Goal: Task Accomplishment & Management: Complete application form

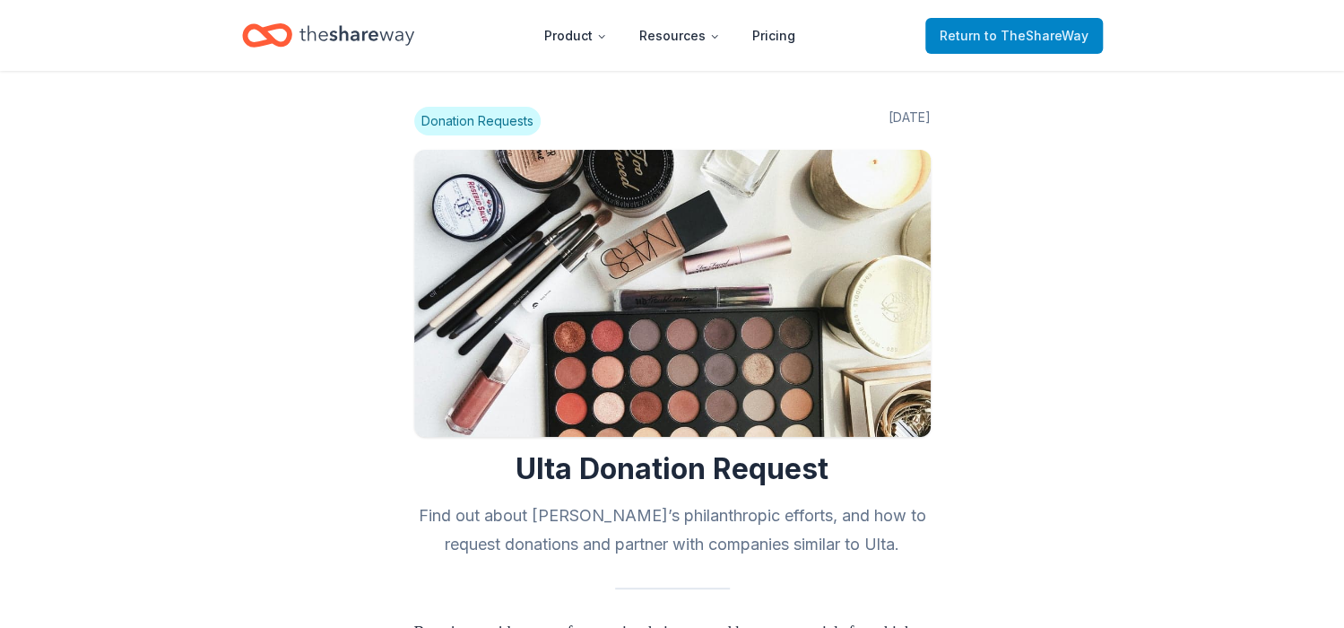
drag, startPoint x: 0, startPoint y: 0, endPoint x: 1041, endPoint y: 39, distance: 1041.5
click at [1041, 39] on span "to TheShareWay" at bounding box center [1036, 35] width 104 height 15
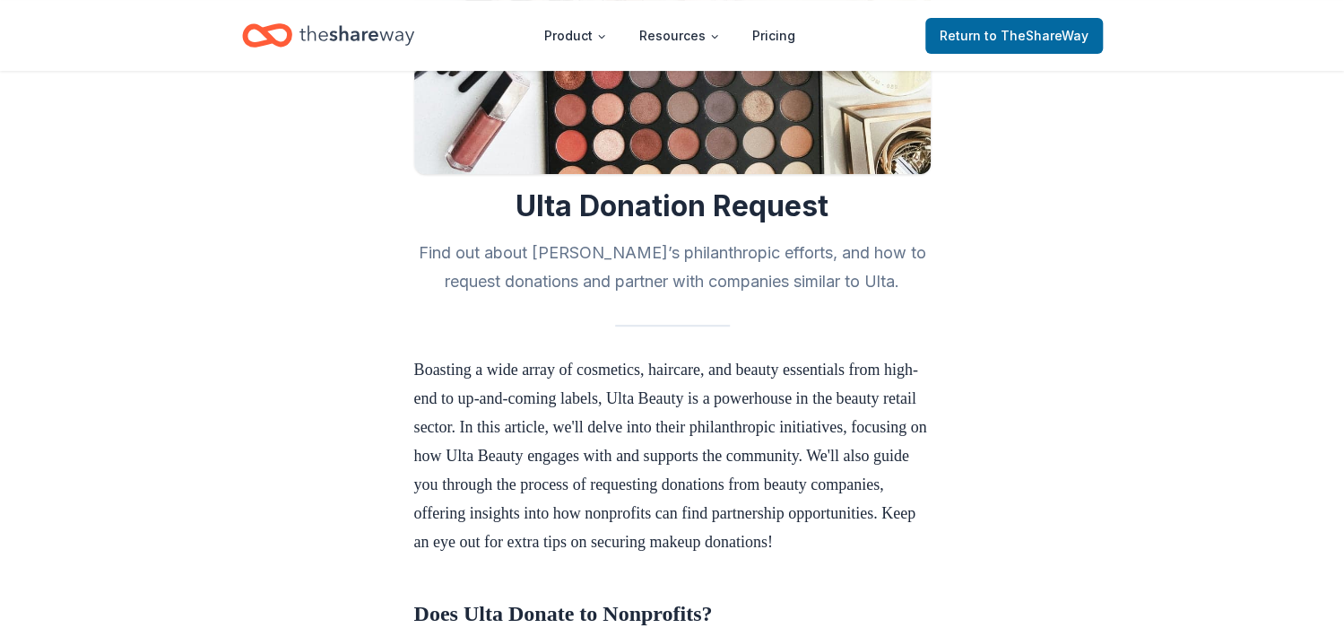
scroll to position [359, 0]
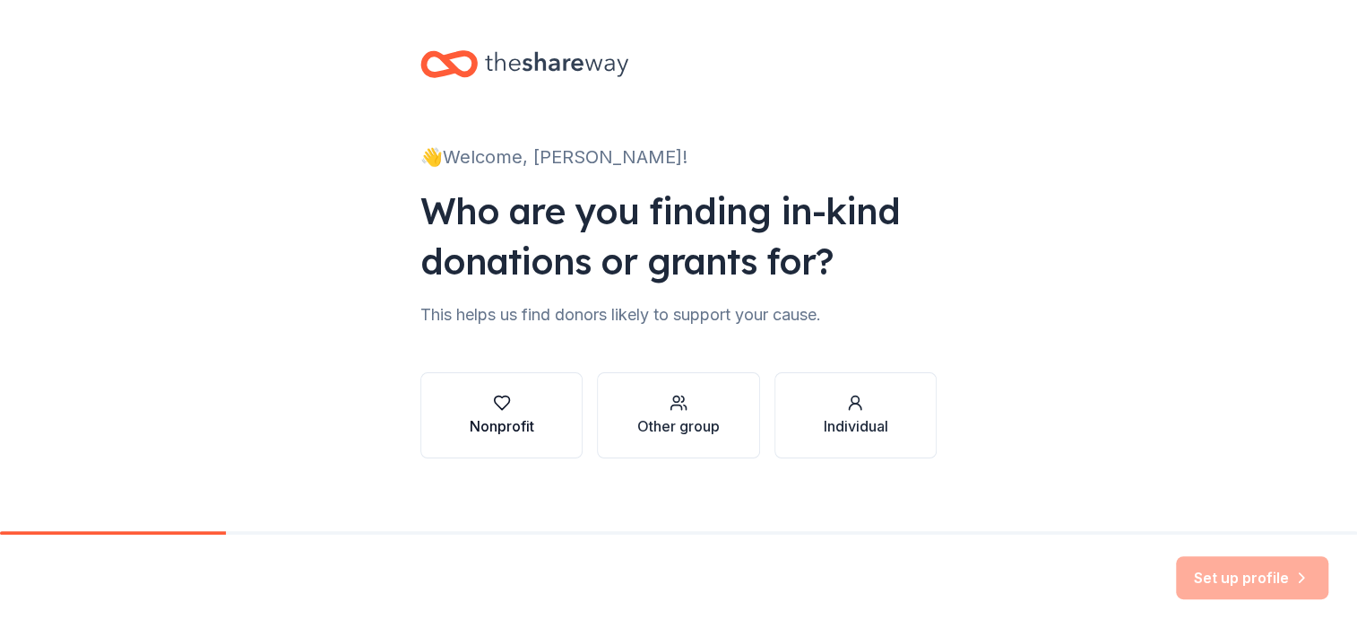
click at [512, 437] on button "Nonprofit" at bounding box center [501, 415] width 162 height 86
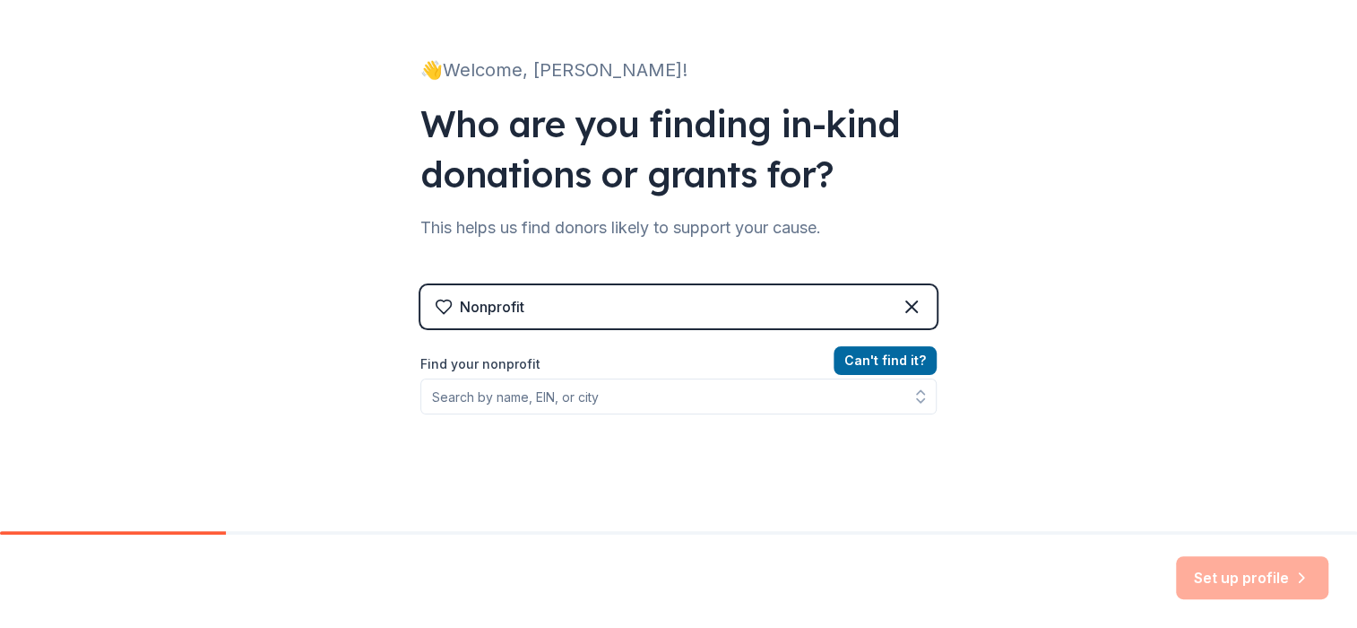
scroll to position [89, 0]
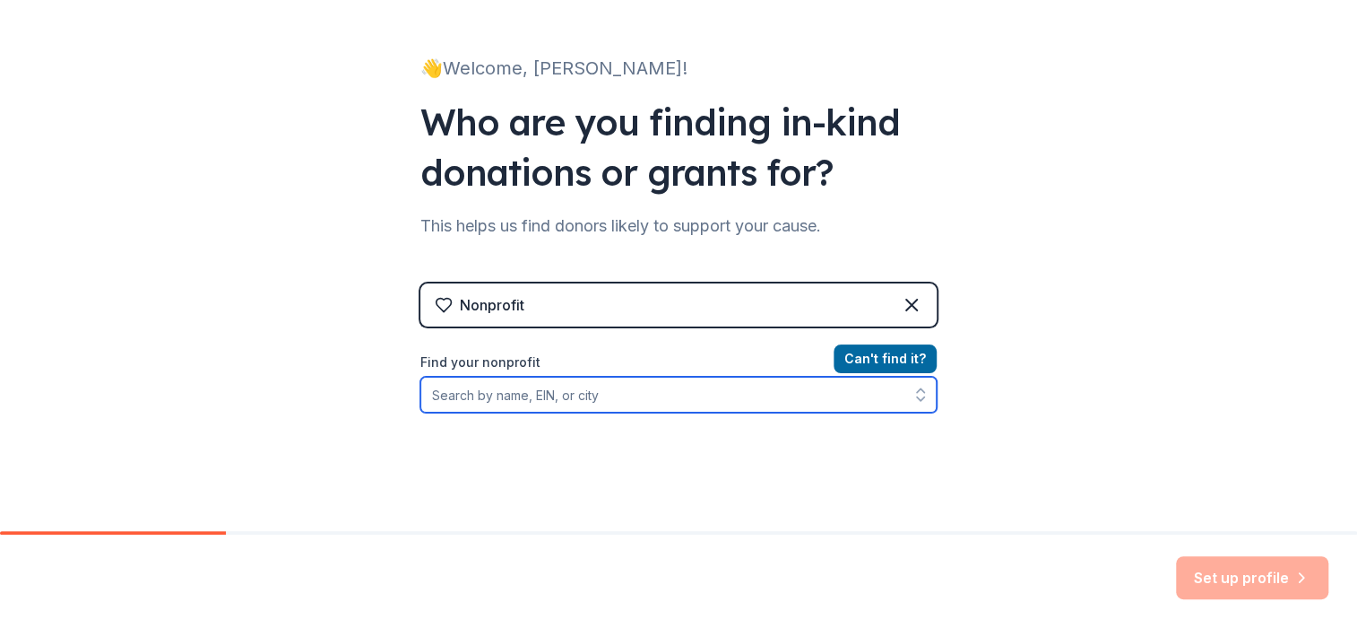
click at [578, 402] on input "Find your nonprofit" at bounding box center [678, 395] width 516 height 36
type input "45-0685514"
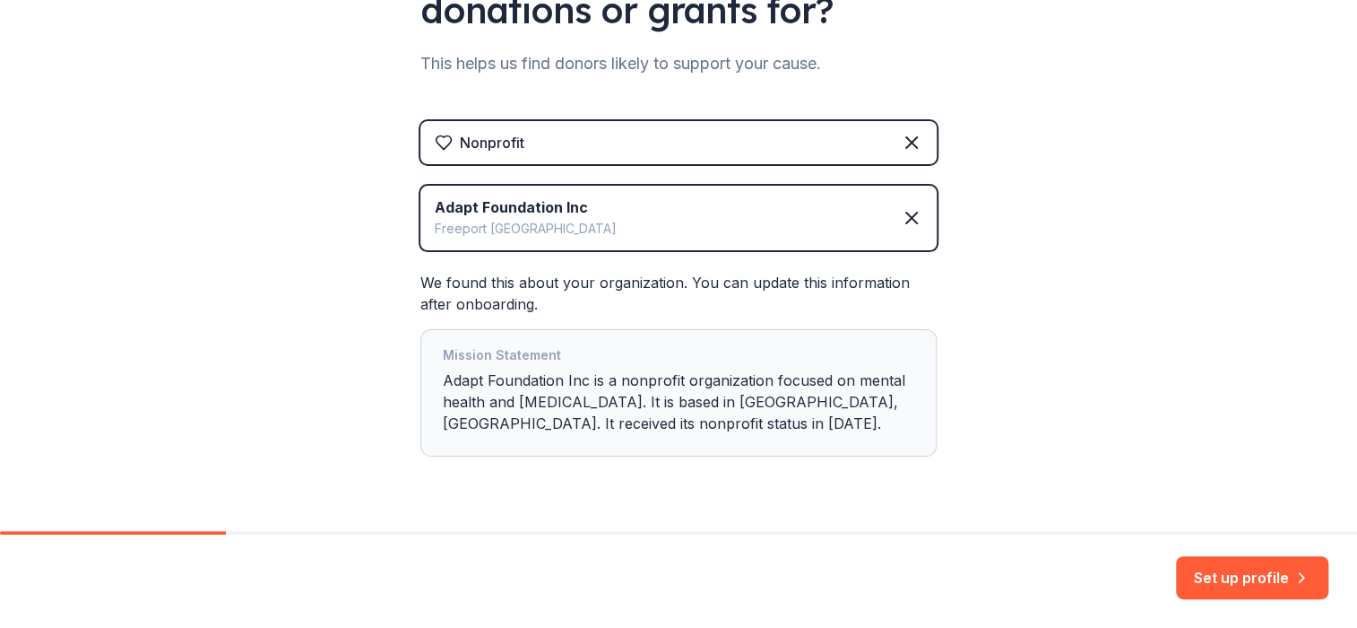
scroll to position [269, 0]
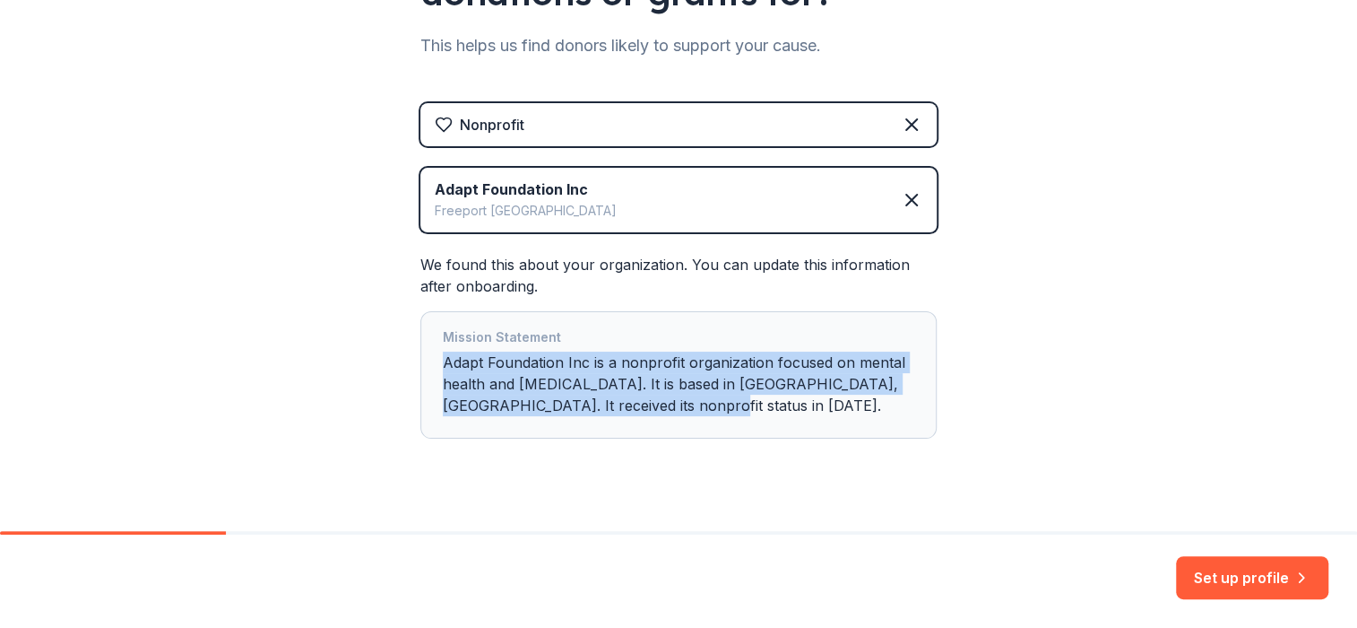
drag, startPoint x: 437, startPoint y: 357, endPoint x: 671, endPoint y: 414, distance: 240.9
click at [671, 414] on div "Mission Statement Adapt Foundation Inc is a nonprofit organization focused on m…" at bounding box center [679, 374] width 472 height 97
drag, startPoint x: 671, startPoint y: 414, endPoint x: 579, endPoint y: 383, distance: 97.5
copy div "Adapt Foundation Inc is a nonprofit organization focused on mental health and c…"
click at [1220, 581] on button "Set up profile" at bounding box center [1252, 577] width 152 height 43
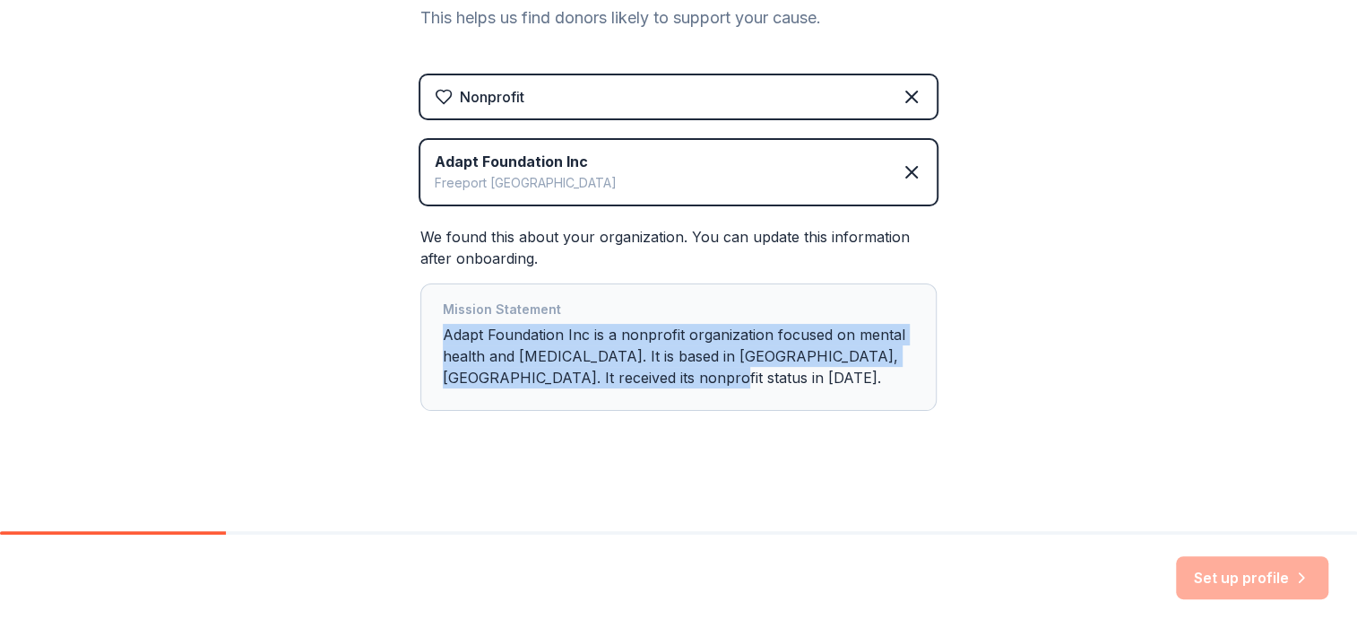
scroll to position [297, 0]
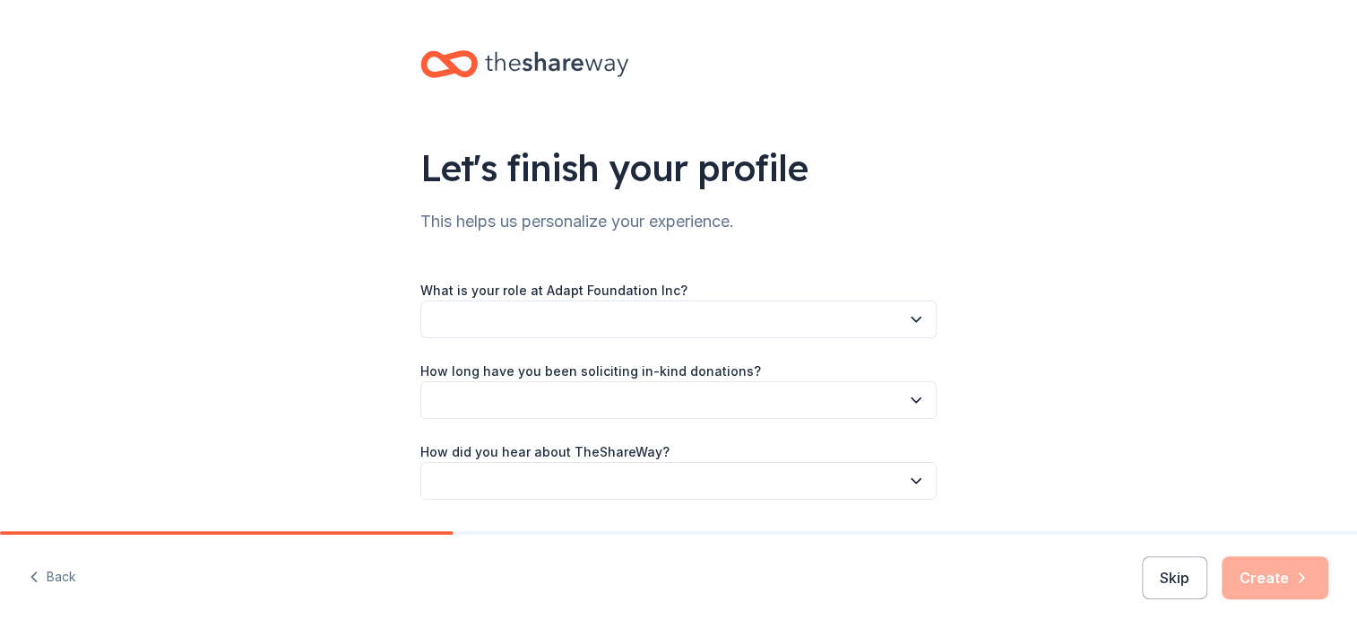
click at [568, 313] on button "button" at bounding box center [678, 319] width 516 height 38
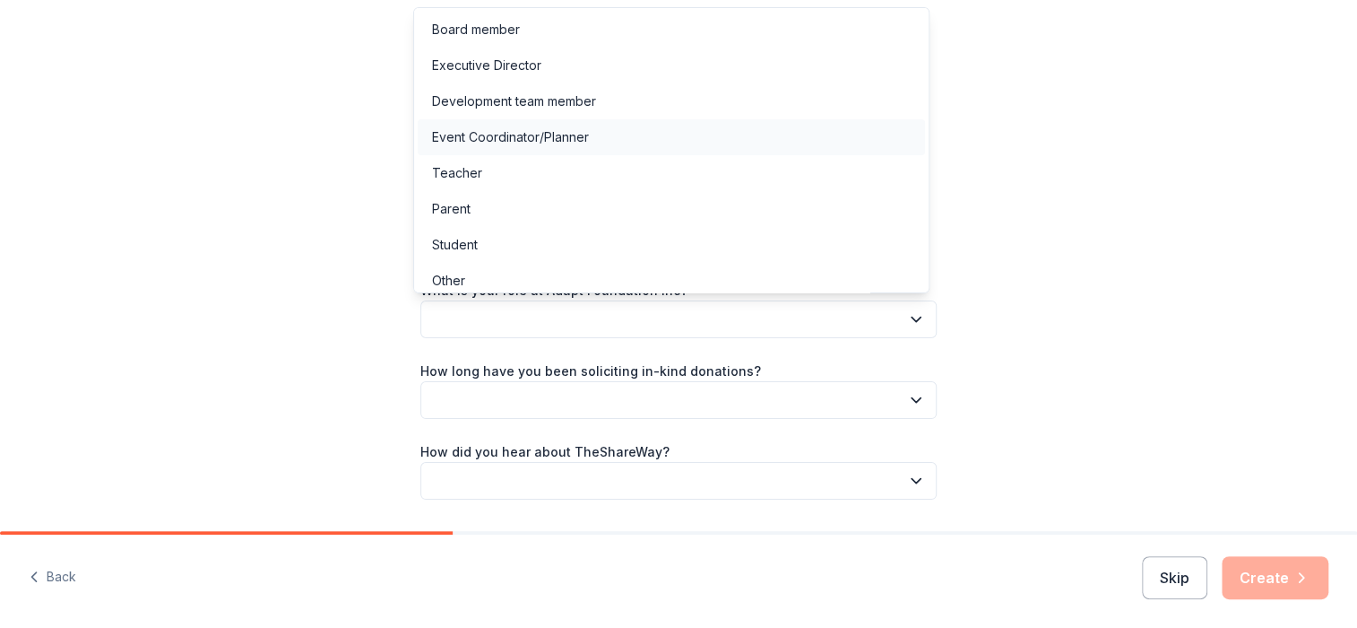
click at [543, 135] on div "Event Coordinator/Planner" at bounding box center [510, 137] width 157 height 22
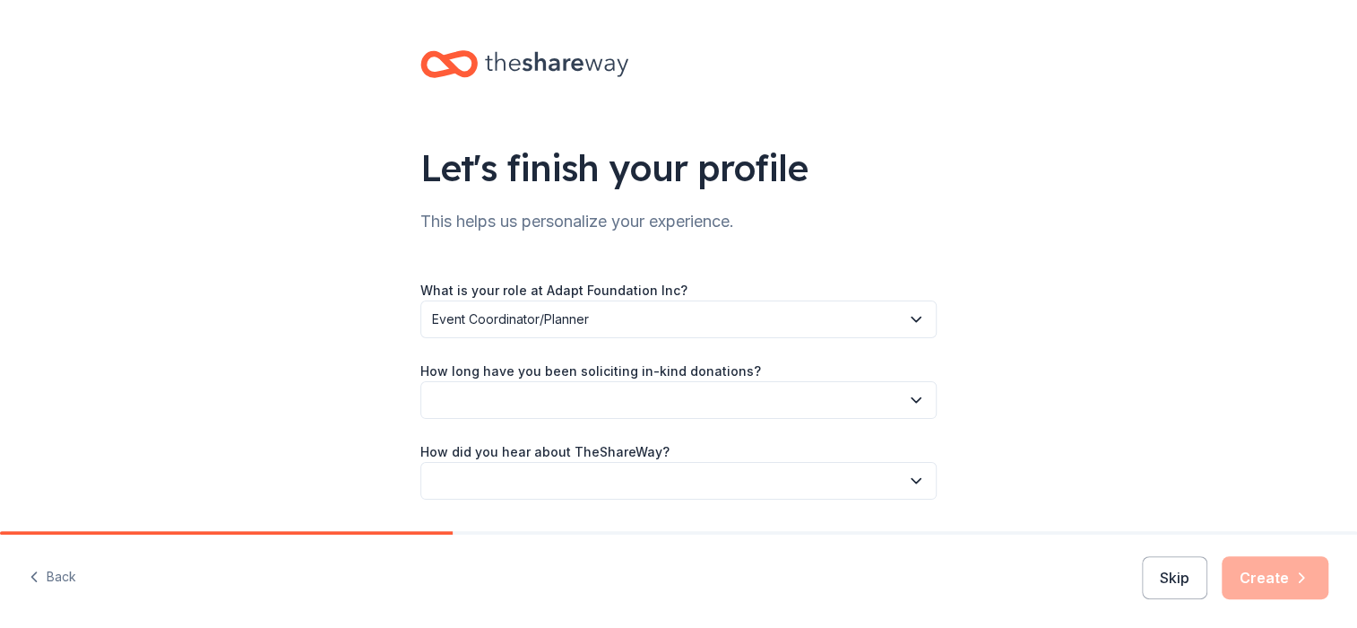
click at [537, 401] on button "button" at bounding box center [678, 400] width 516 height 38
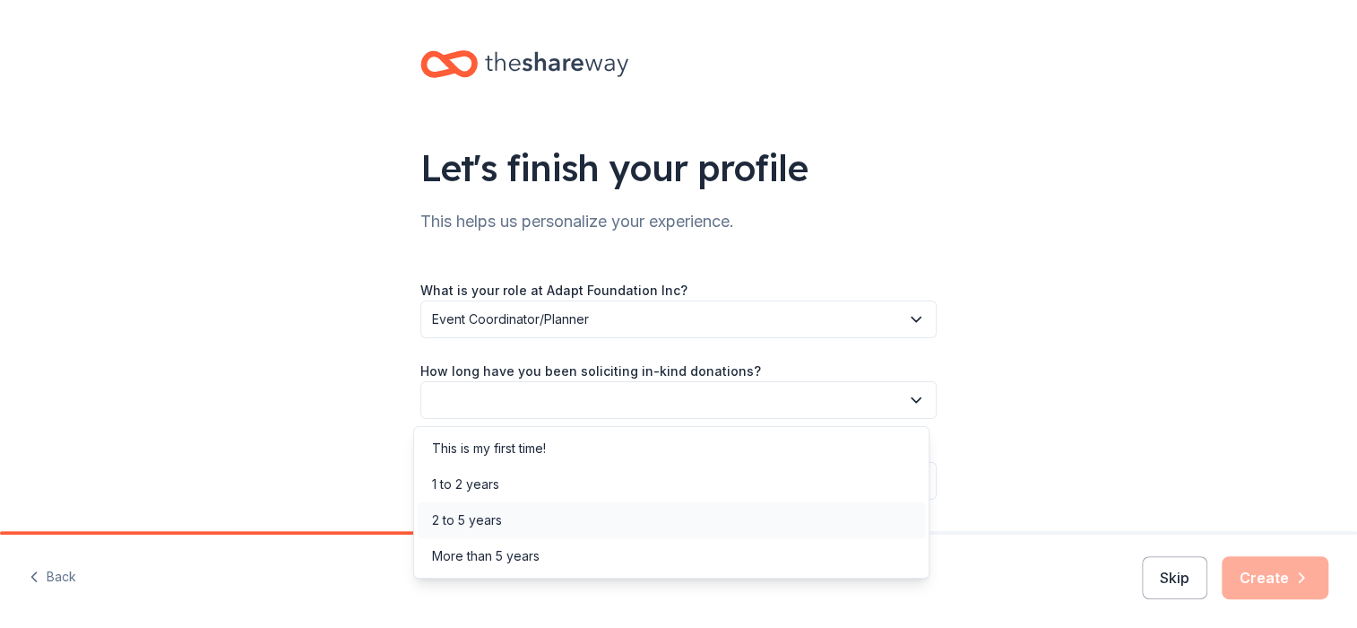
click at [498, 512] on div "2 to 5 years" at bounding box center [467, 520] width 70 height 22
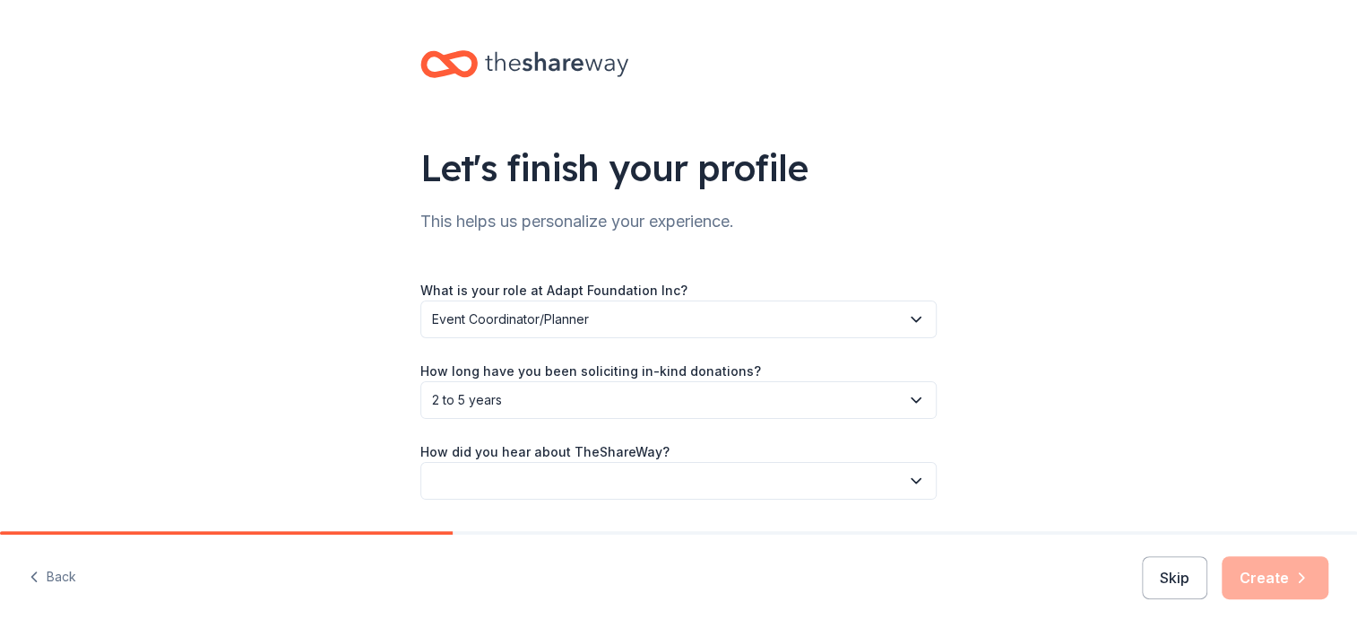
click at [515, 480] on button "button" at bounding box center [678, 481] width 516 height 38
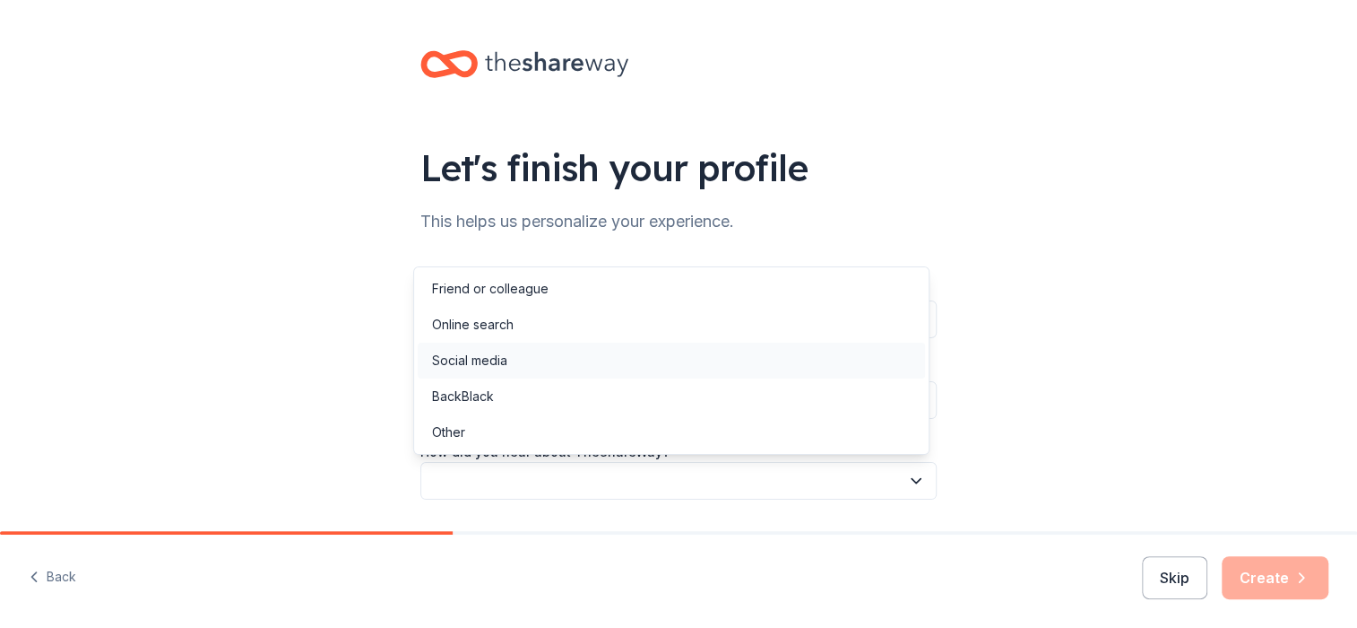
click at [521, 361] on div "Social media" at bounding box center [671, 360] width 507 height 36
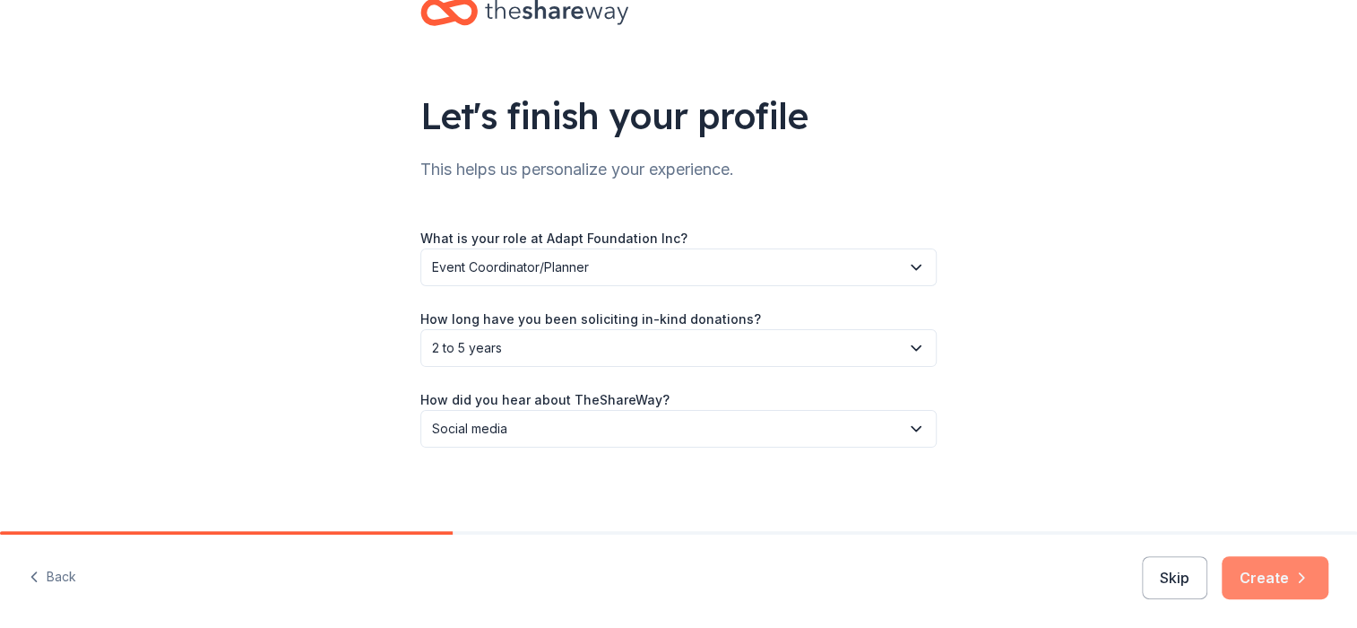
scroll to position [54, 0]
click at [1280, 576] on button "Create" at bounding box center [1275, 577] width 107 height 43
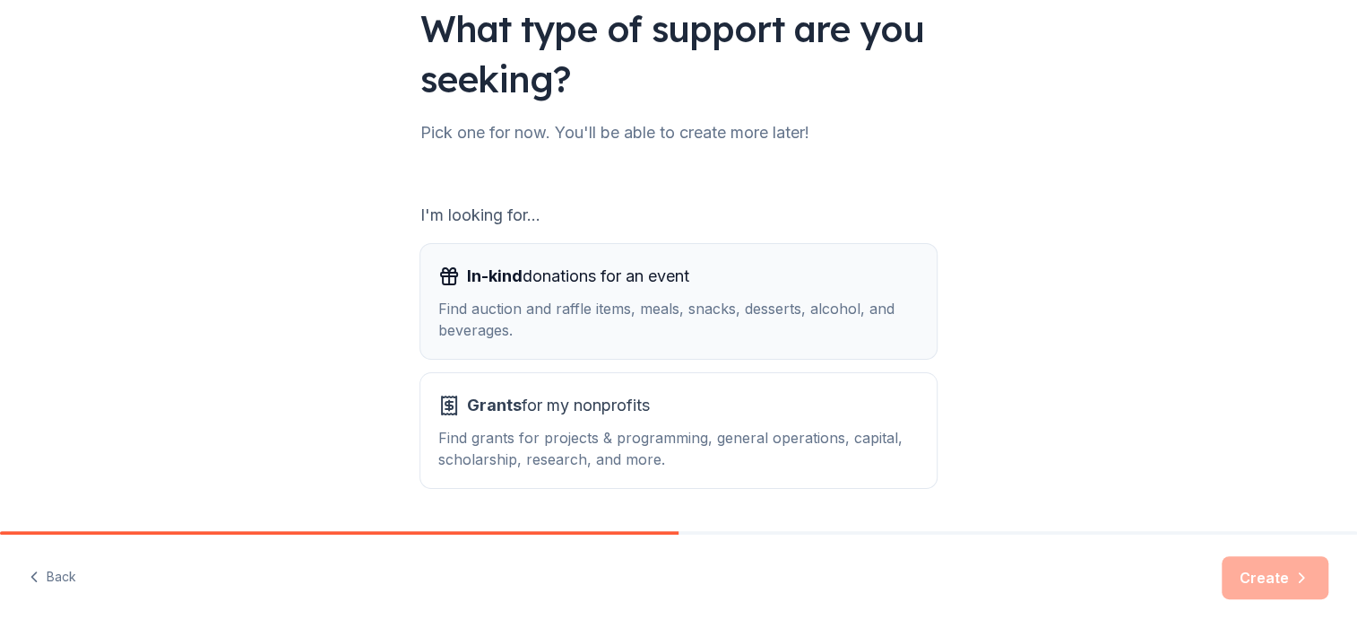
scroll to position [179, 0]
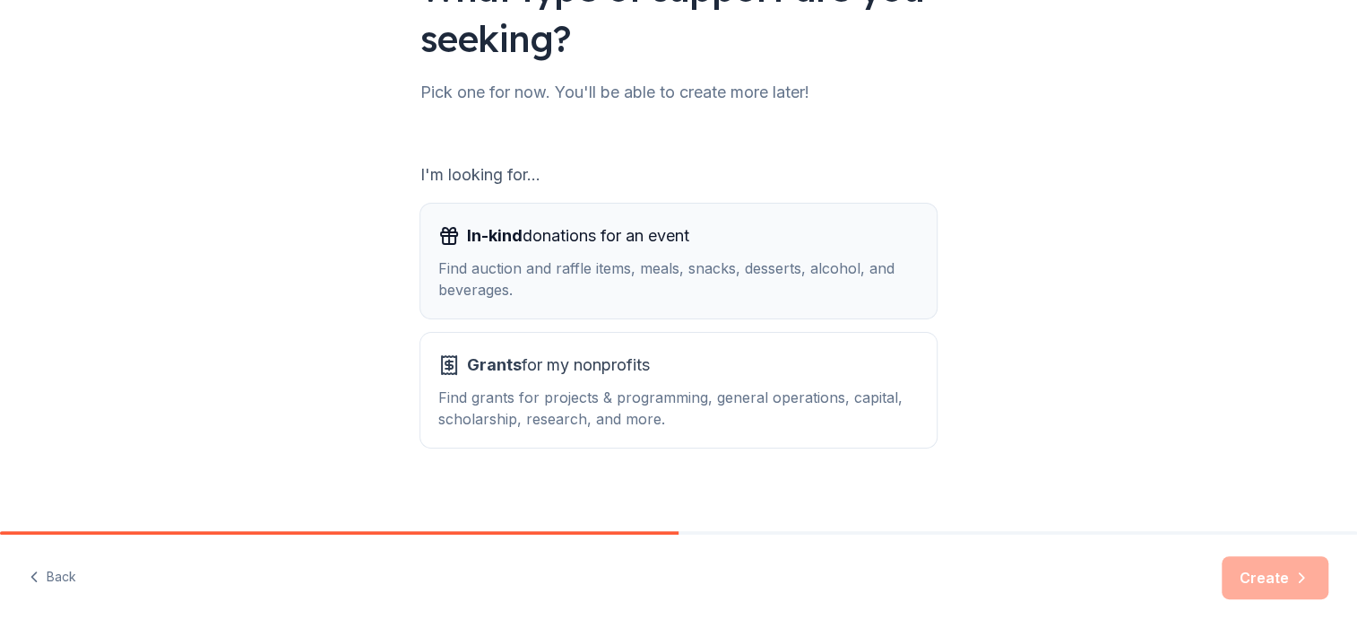
click at [638, 291] on div "Find auction and raffle items, meals, snacks, desserts, alcohol, and beverages." at bounding box center [678, 278] width 480 height 43
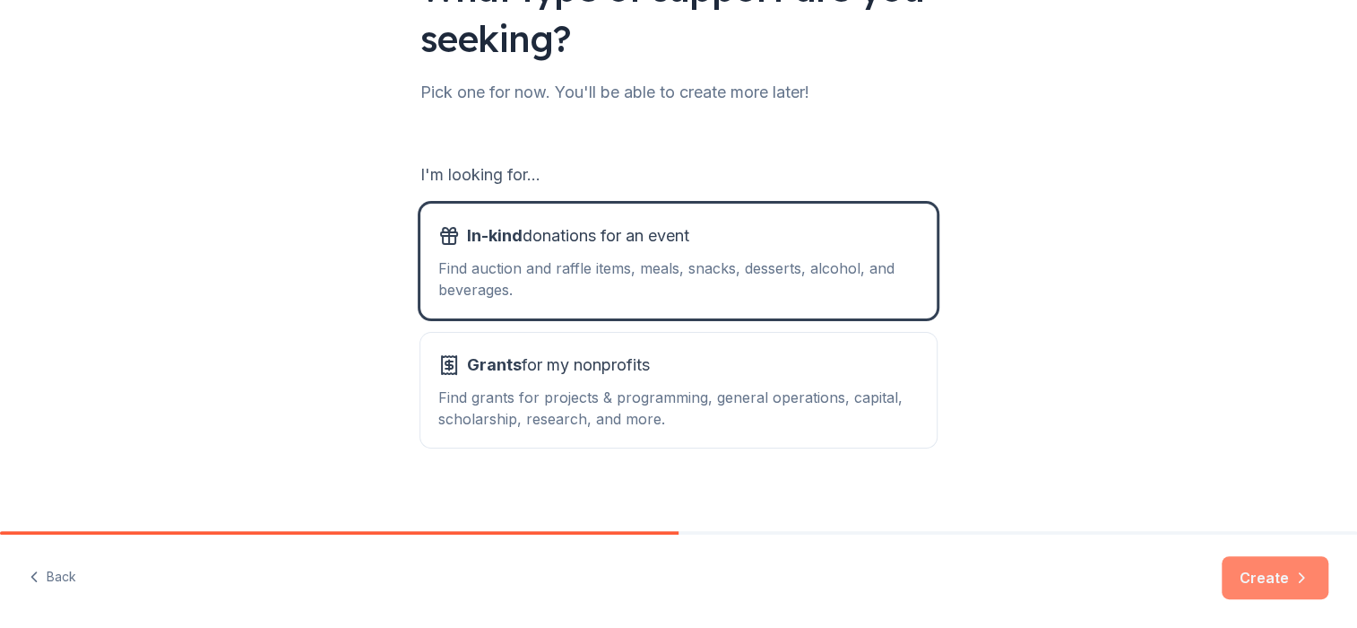
click at [1271, 579] on button "Create" at bounding box center [1275, 577] width 107 height 43
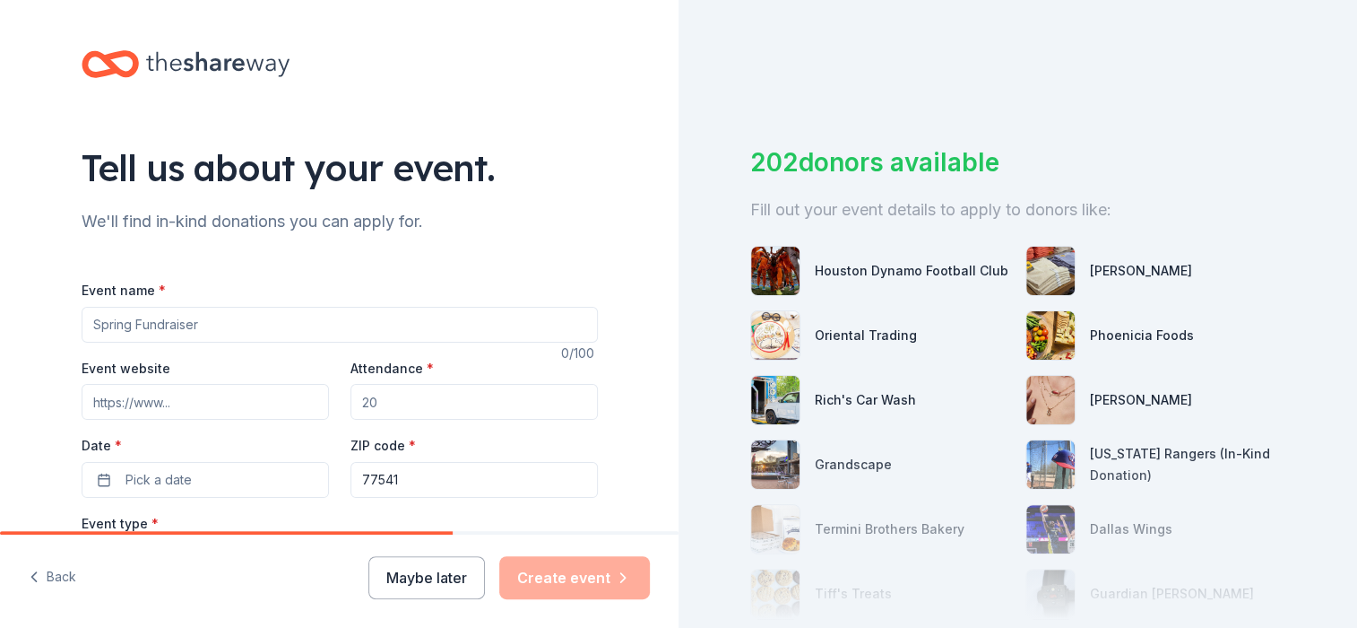
click at [160, 325] on input "Event name *" at bounding box center [340, 325] width 516 height 36
type input "Super Sober [DATE] Sober Bowl"
click at [426, 409] on input "Attendance *" at bounding box center [474, 402] width 247 height 36
type input "350"
click at [209, 473] on button "Pick a date" at bounding box center [205, 480] width 247 height 36
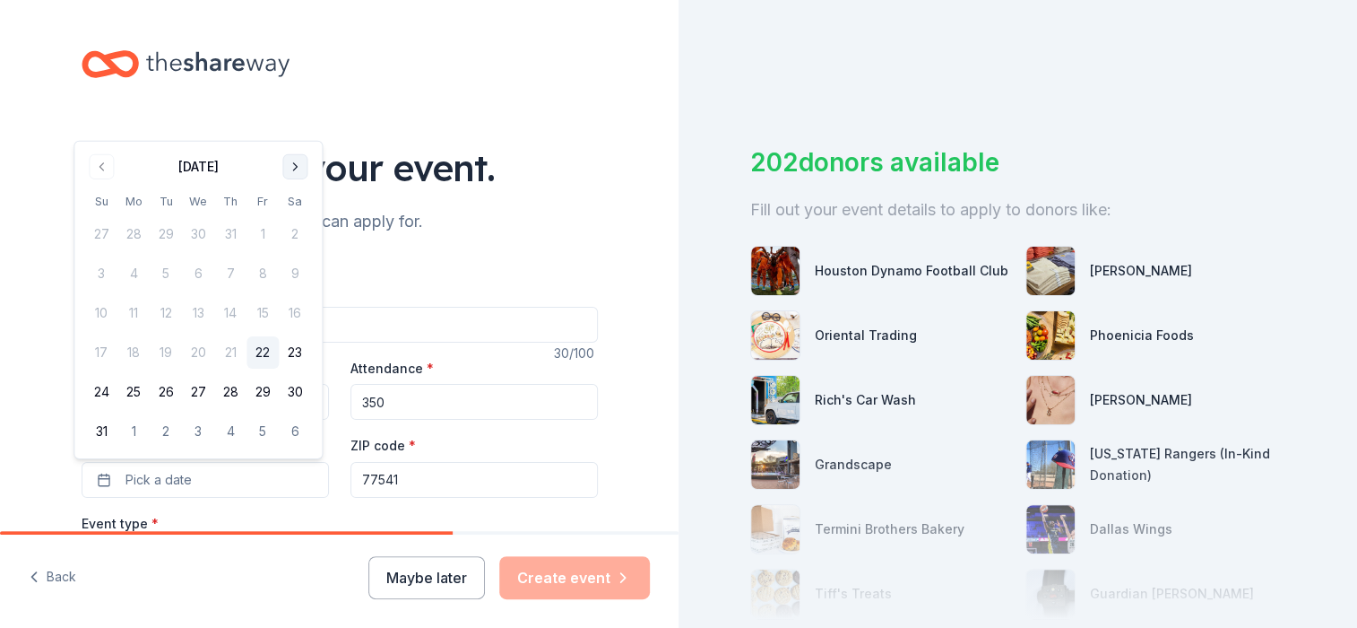
click at [293, 173] on button "Go to next month" at bounding box center [294, 166] width 25 height 25
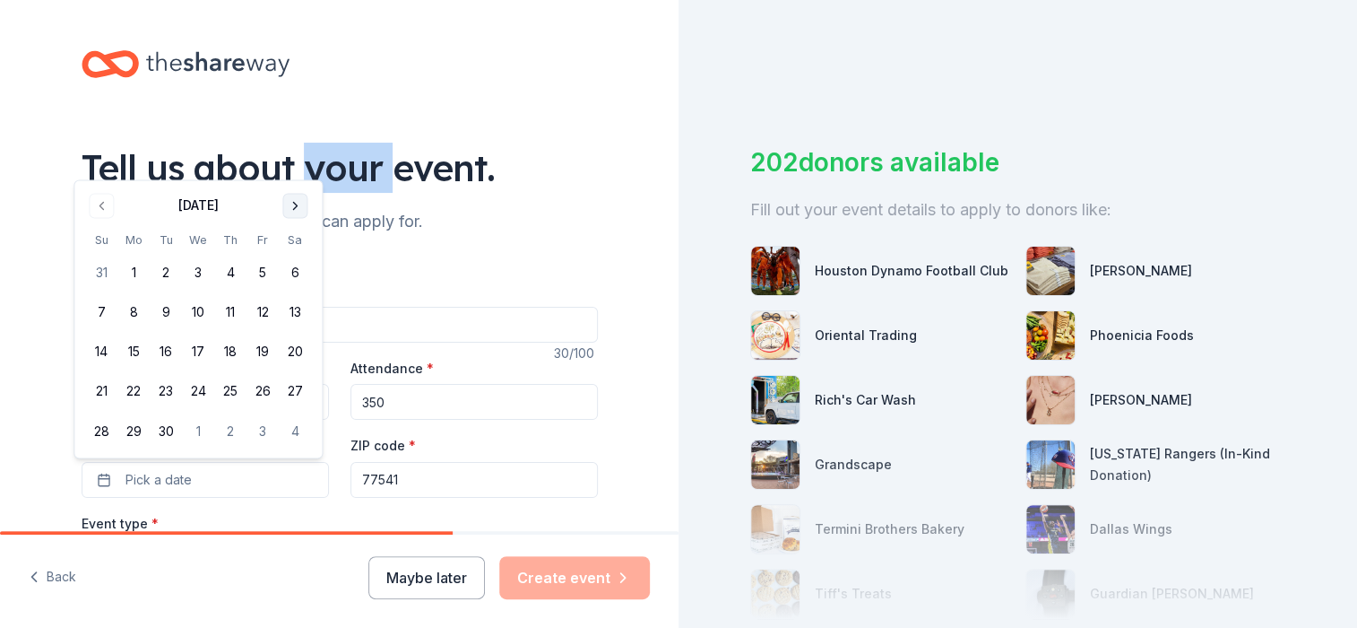
click at [293, 173] on div "Tell us about your event." at bounding box center [340, 168] width 516 height 50
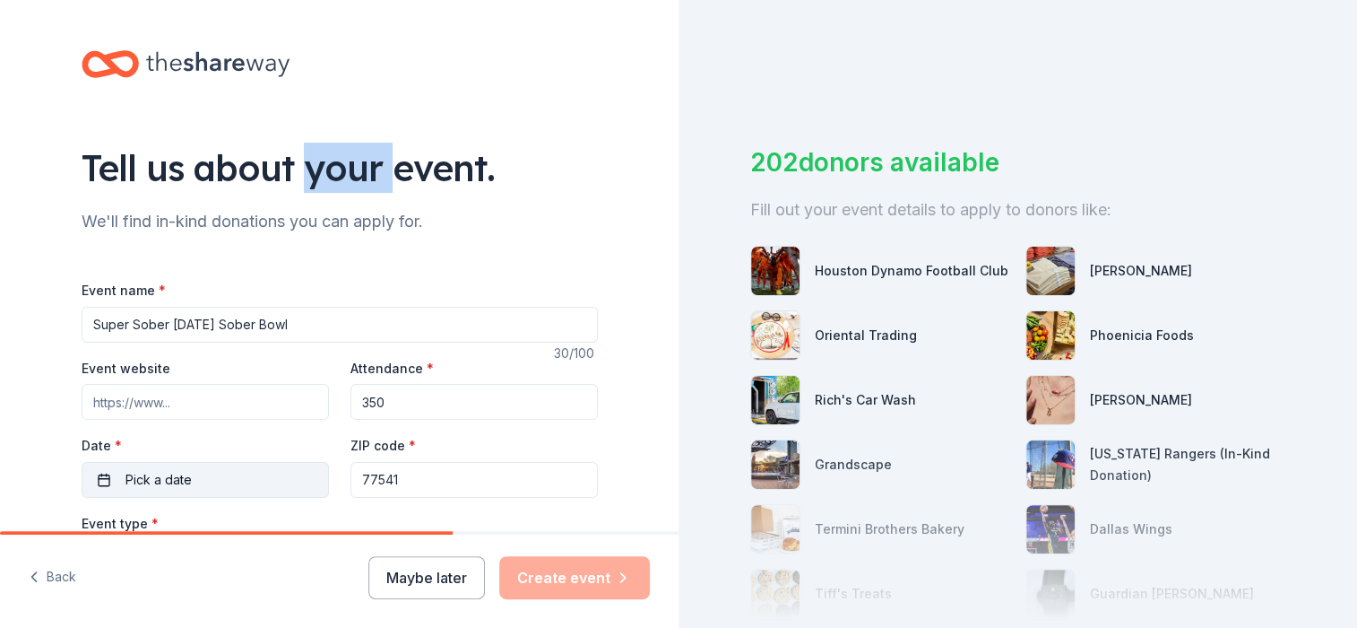
click at [211, 488] on button "Pick a date" at bounding box center [205, 480] width 247 height 36
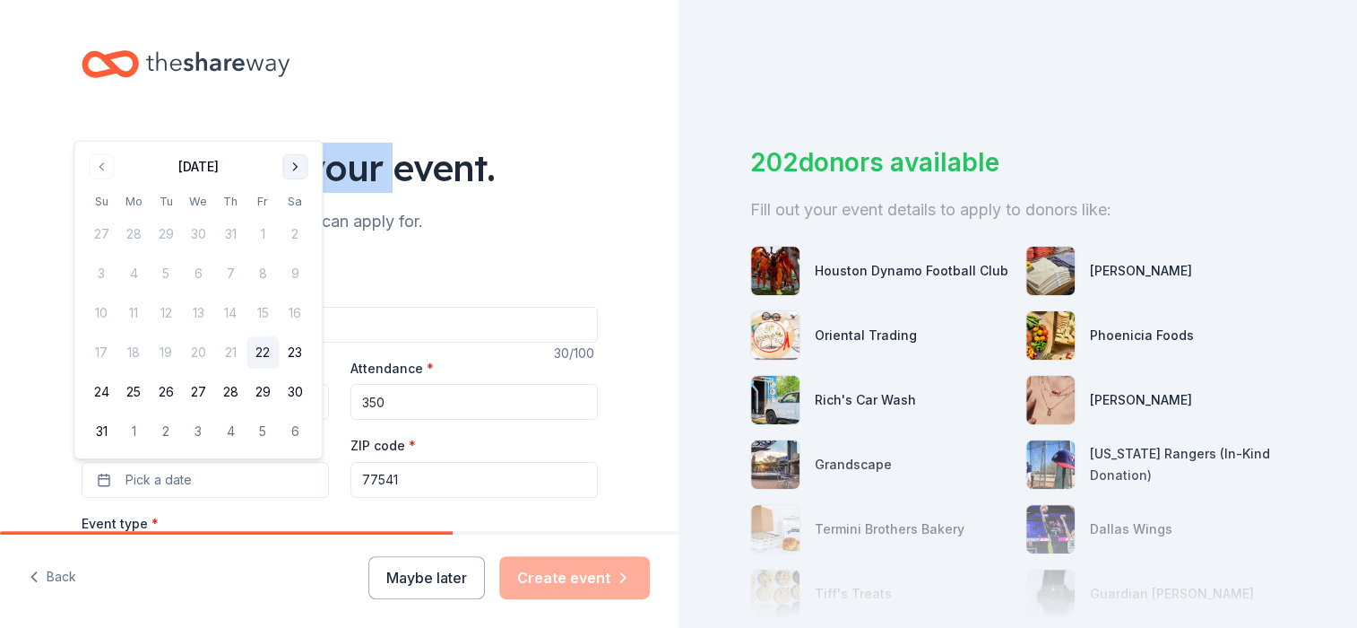
click at [294, 162] on button "Go to next month" at bounding box center [294, 166] width 25 height 25
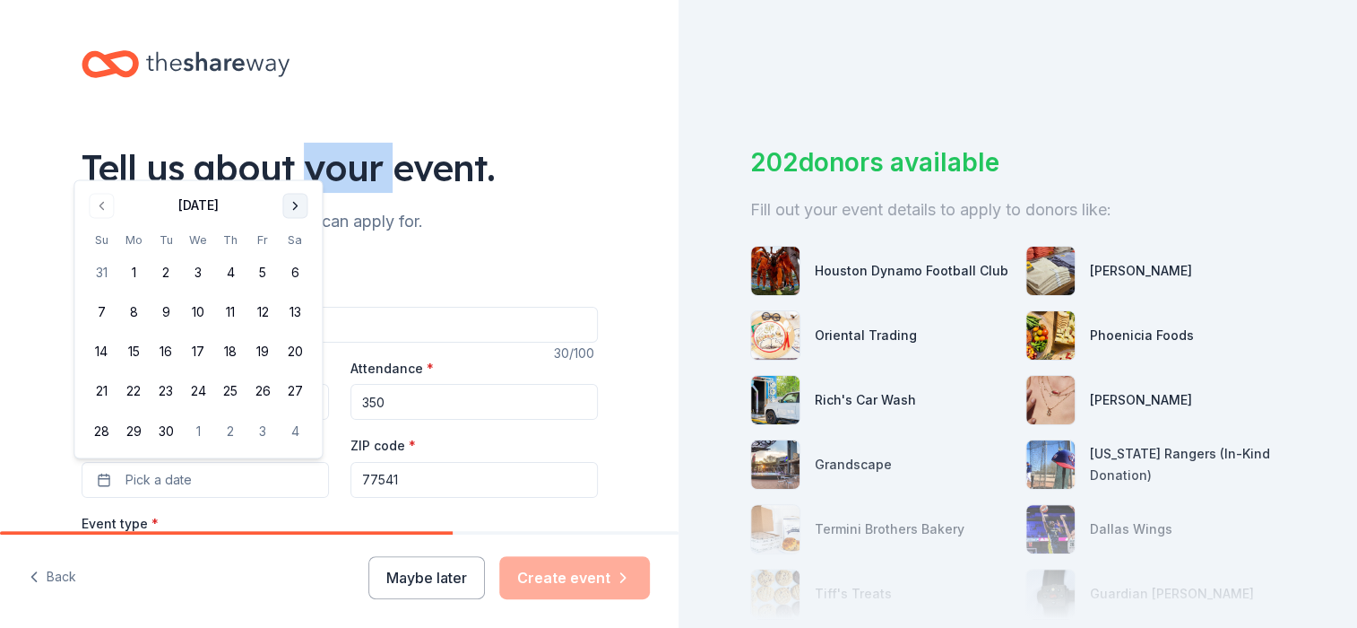
click at [293, 204] on button "Go to next month" at bounding box center [294, 205] width 25 height 25
click at [298, 162] on button "Go to next month" at bounding box center [294, 166] width 25 height 25
click at [297, 204] on button "Go to next month" at bounding box center [294, 205] width 25 height 25
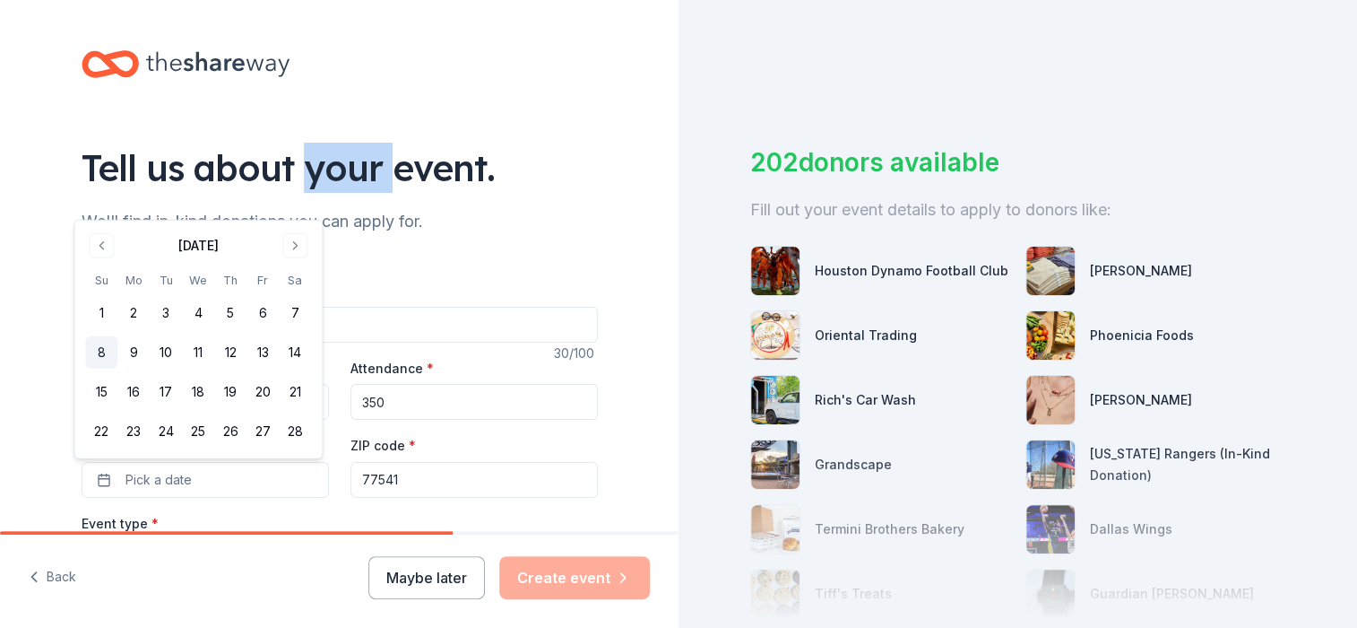
click at [102, 354] on button "8" at bounding box center [101, 352] width 32 height 32
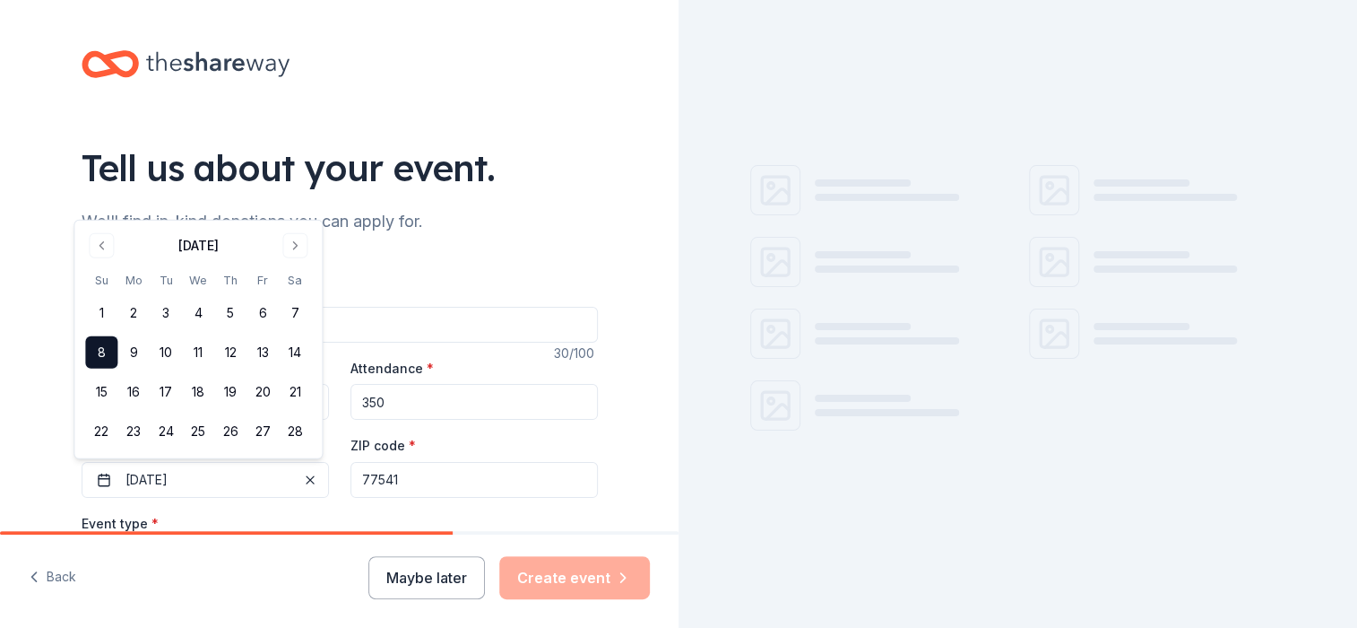
click at [380, 489] on input "77541" at bounding box center [474, 480] width 247 height 36
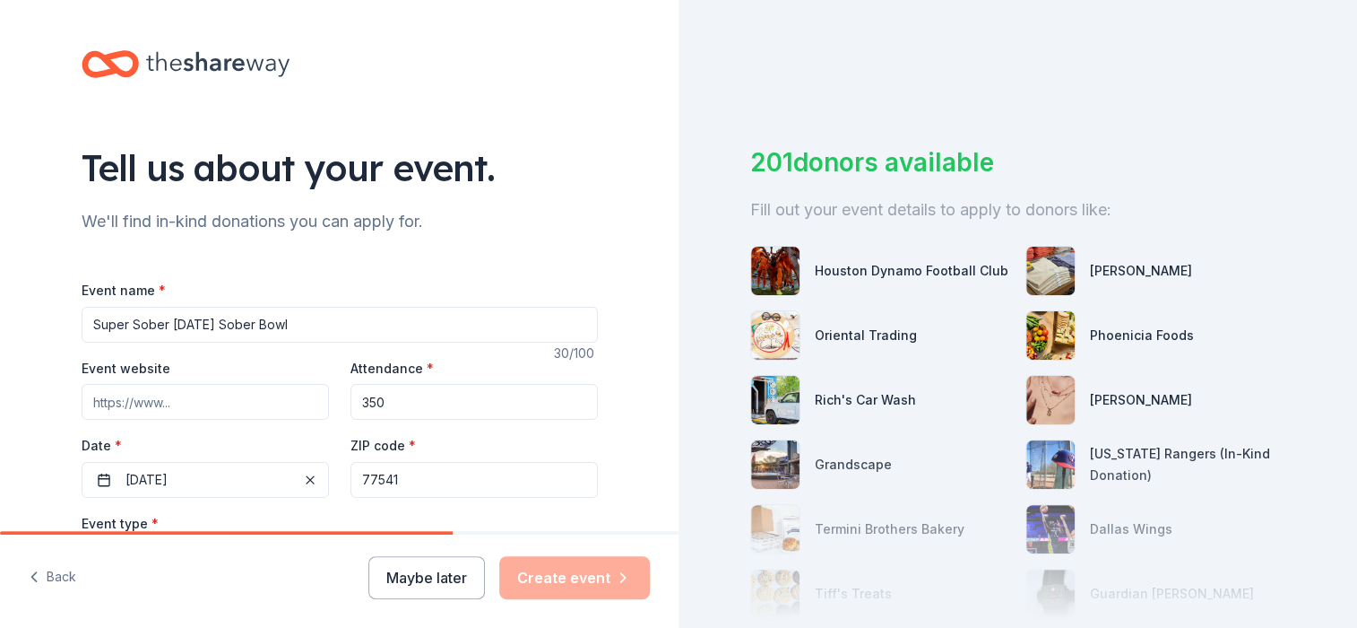
click at [479, 484] on input "77541" at bounding box center [474, 480] width 247 height 36
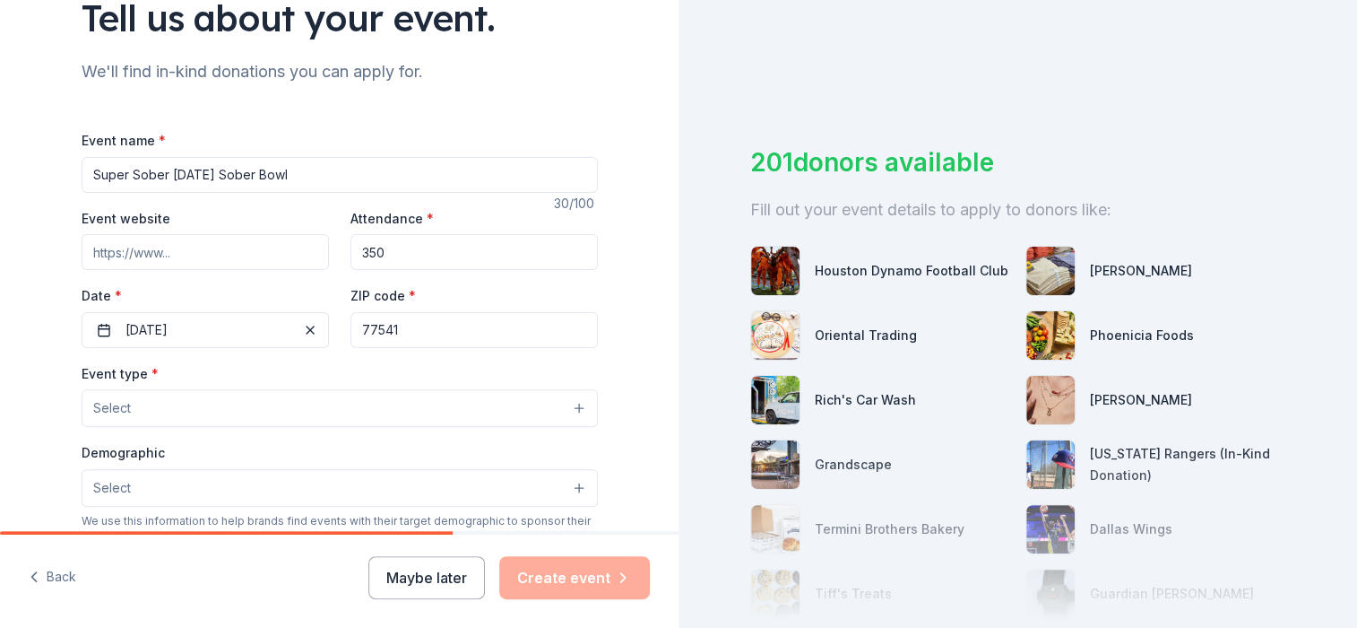
scroll to position [179, 0]
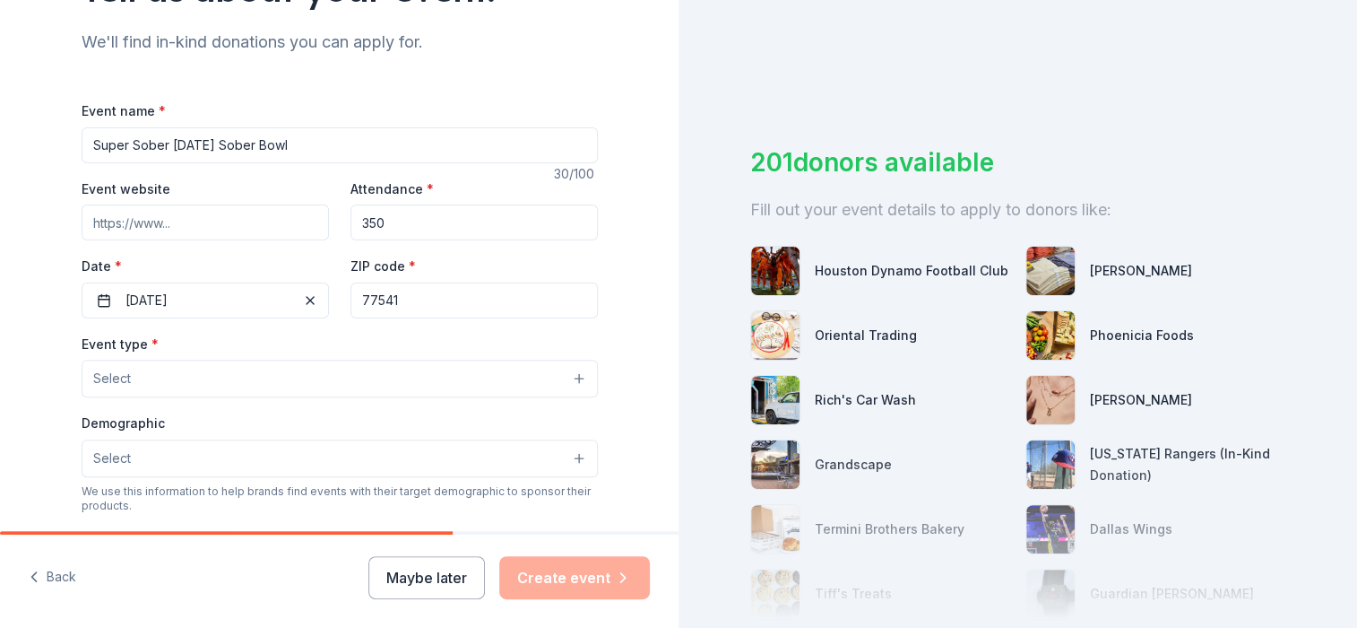
click at [126, 380] on button "Select" at bounding box center [340, 378] width 516 height 38
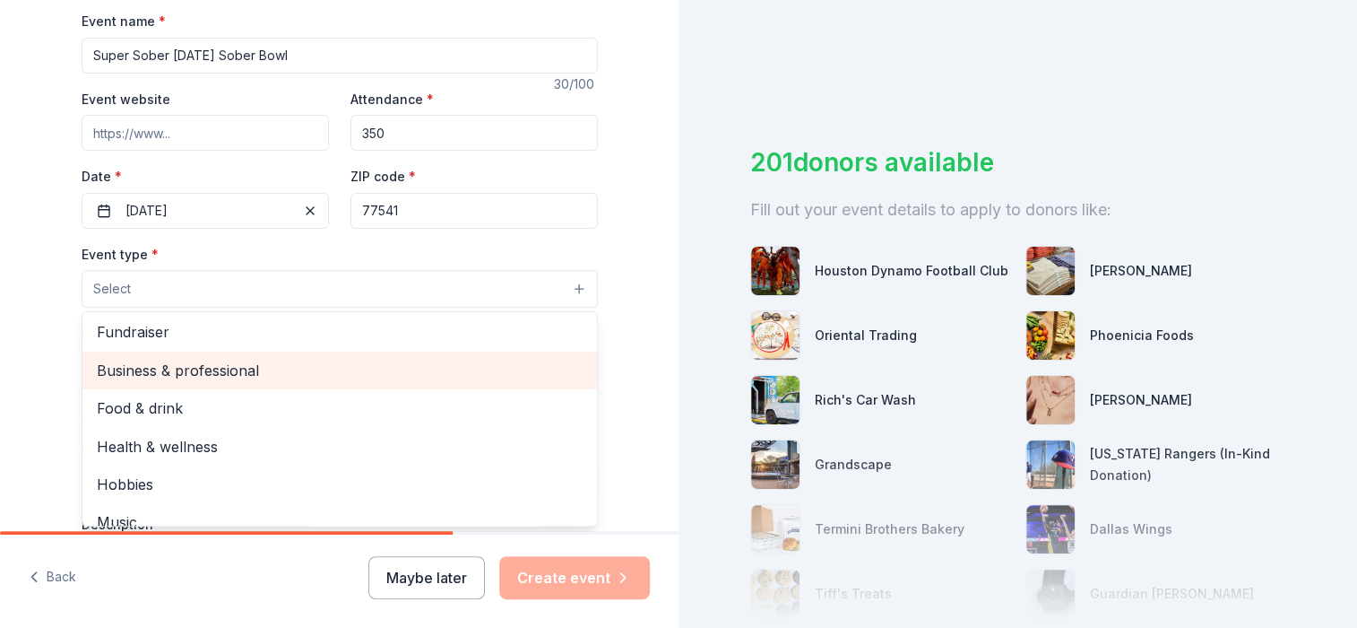
scroll to position [0, 0]
click at [281, 377] on span "Business & professional" at bounding box center [340, 372] width 486 height 23
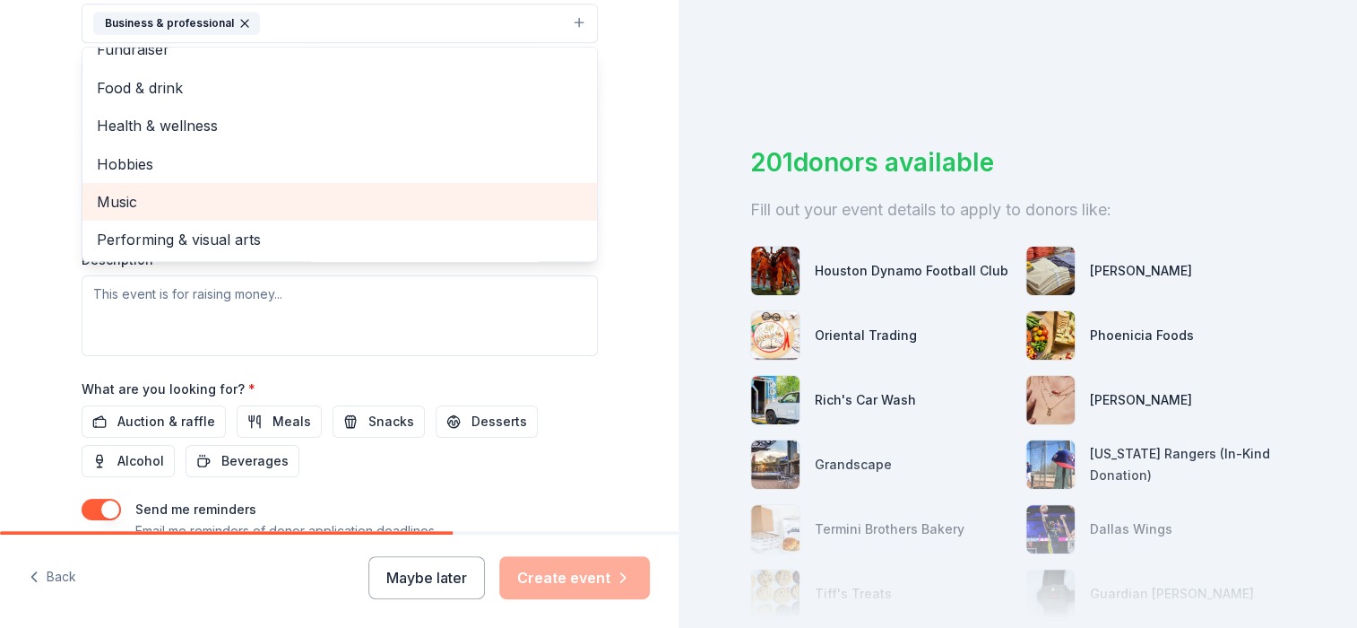
scroll to position [538, 0]
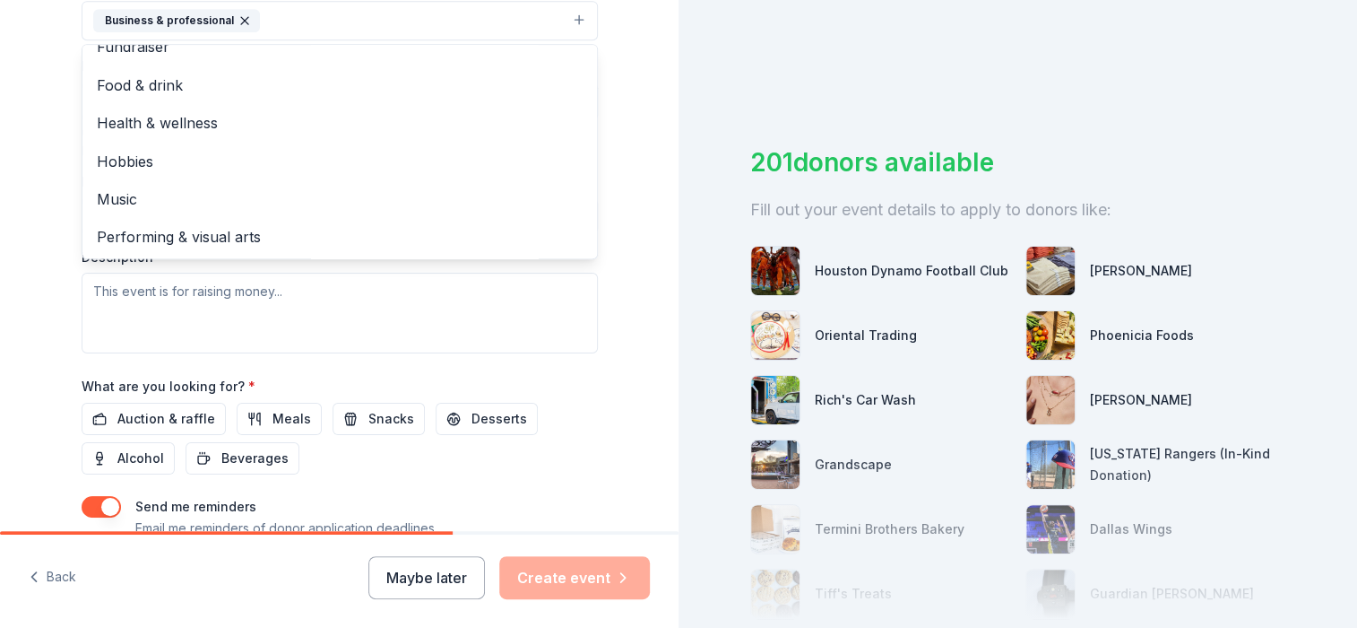
click at [365, 314] on div "Event type * Business & professional Fundraiser Food & drink Health & wellness …" at bounding box center [340, 163] width 516 height 379
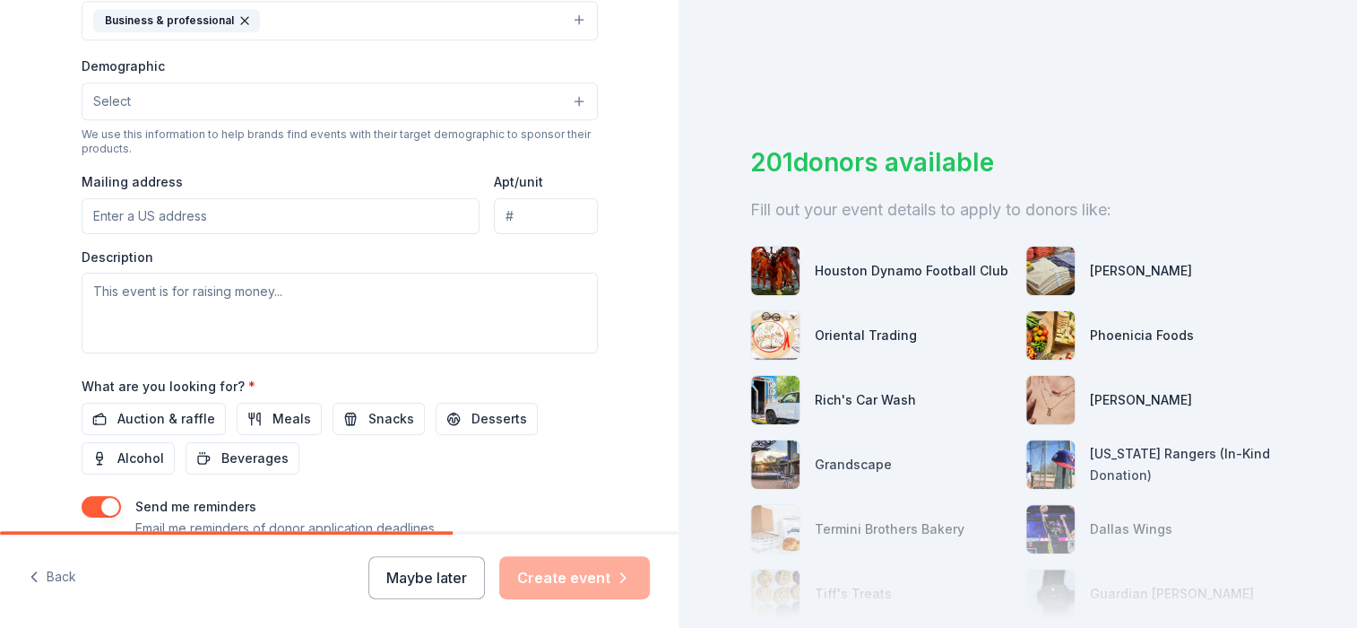
click at [204, 223] on input "Mailing address" at bounding box center [281, 216] width 399 height 36
type input "1103 North Avenue H"
drag, startPoint x: 496, startPoint y: 212, endPoint x: 654, endPoint y: 196, distance: 159.5
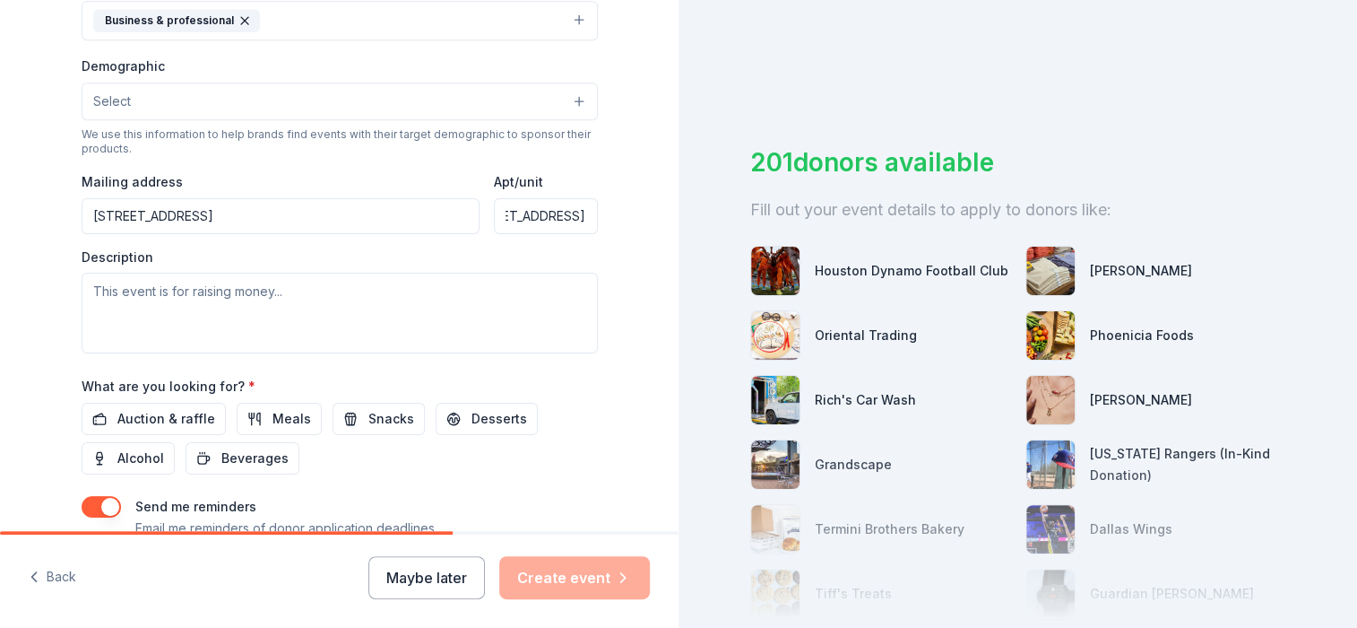
click at [654, 196] on div "Tell us about your event. We'll find in-kind donations you can apply for. Event…" at bounding box center [339, 59] width 679 height 1195
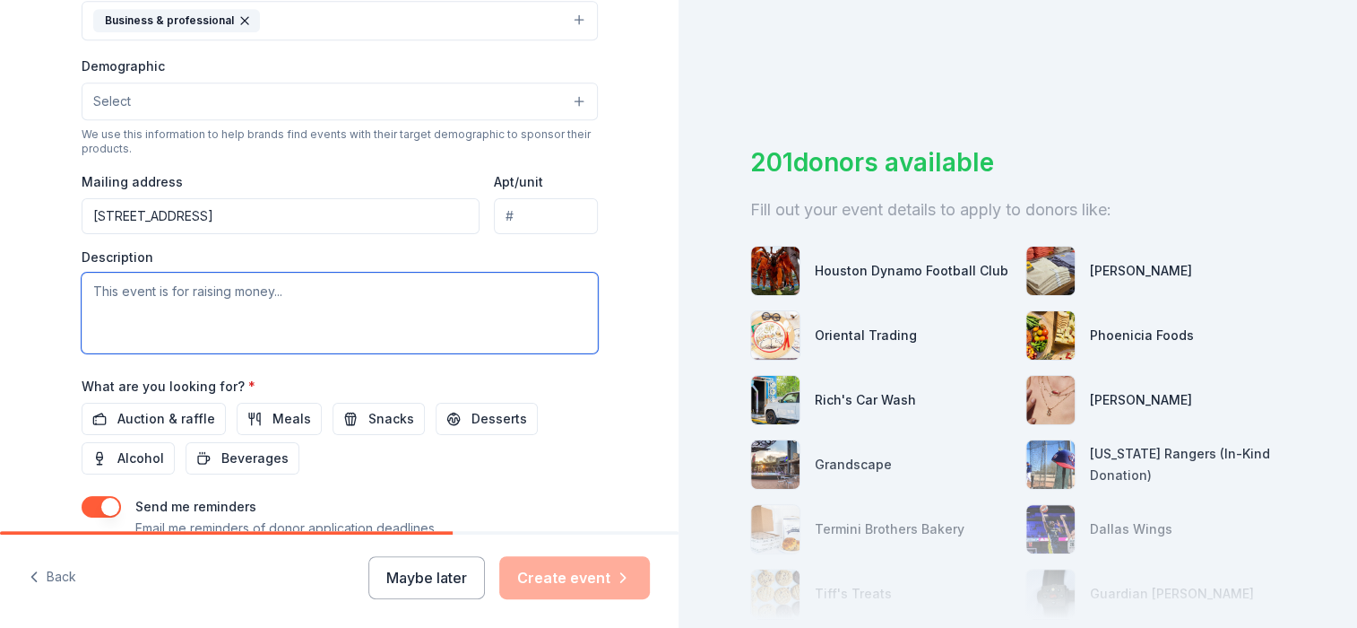
click at [205, 326] on textarea at bounding box center [340, 313] width 516 height 81
paste textarea "Hello, my name is Sharon Odom, and I work for Adapt Foundations/Brazos Place. E…"
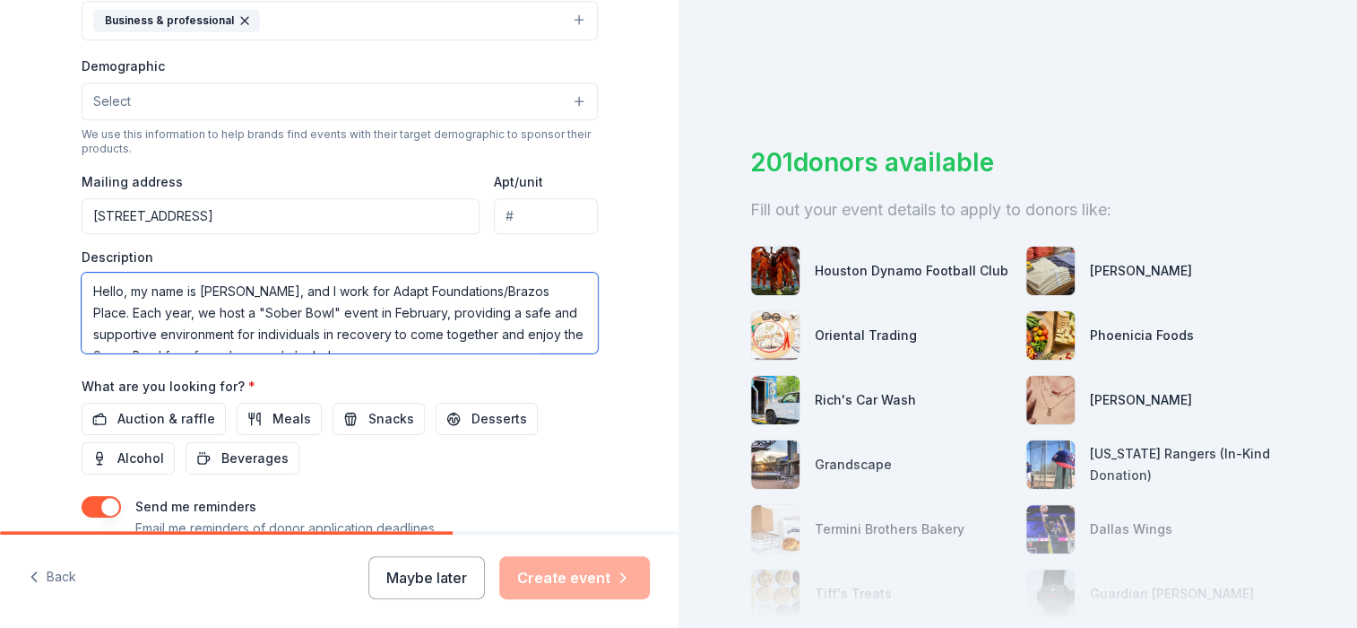
scroll to position [183, 0]
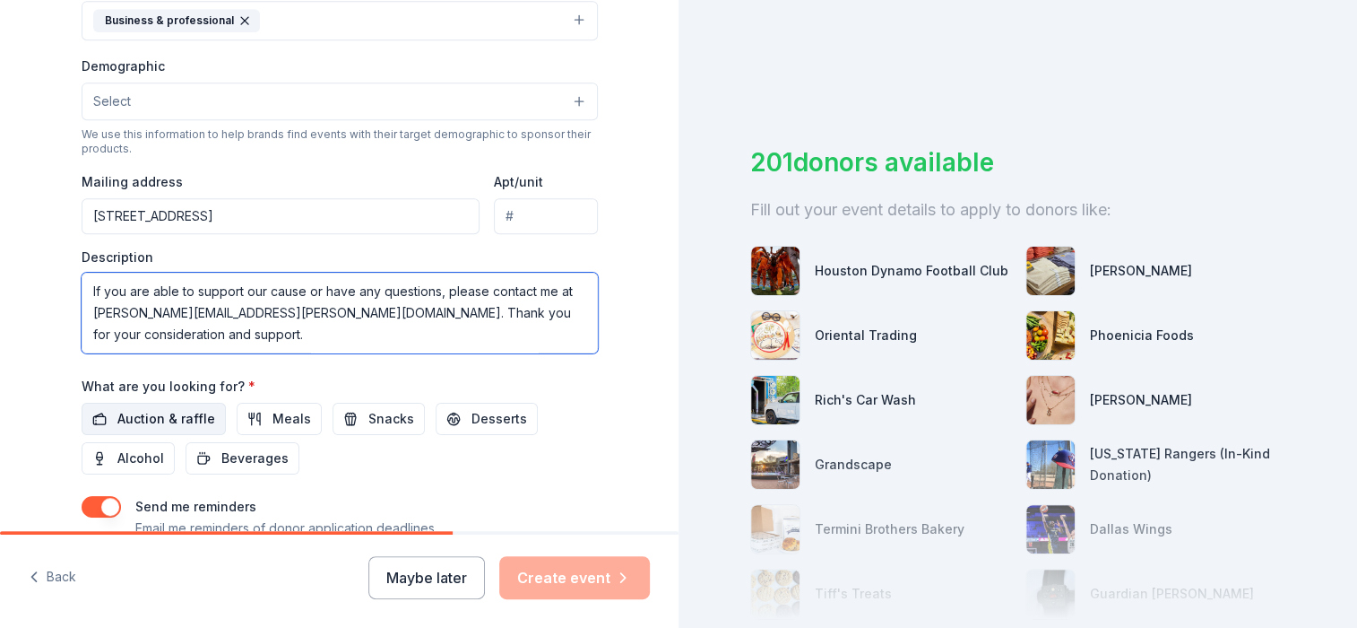
type textarea "Hello, my name is Sharon Odom, and I work for Adapt Foundations/Brazos Place. E…"
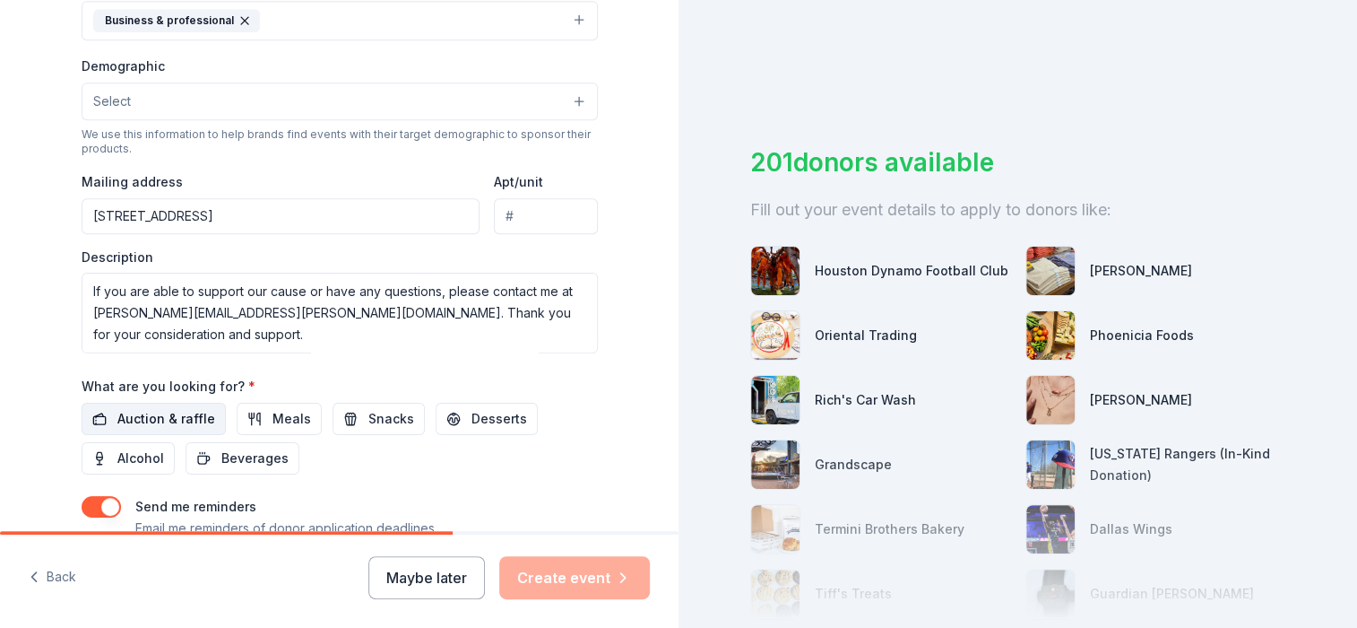
click at [159, 418] on span "Auction & raffle" at bounding box center [166, 419] width 98 height 22
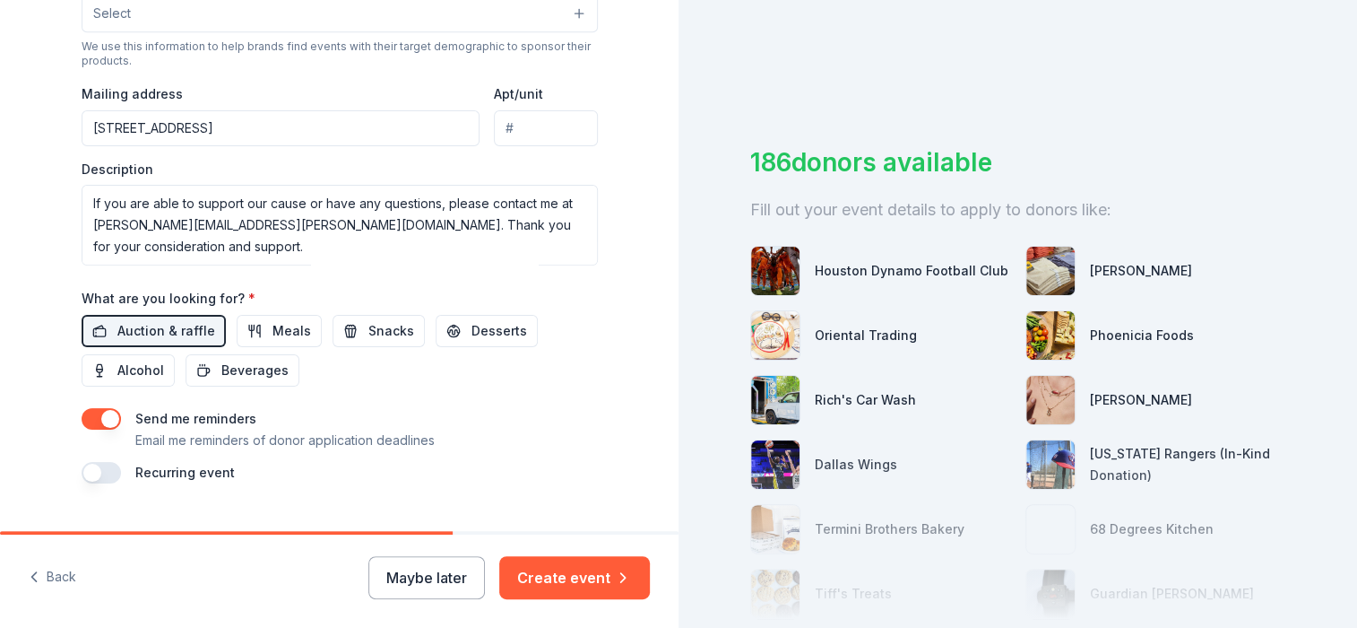
scroll to position [662, 0]
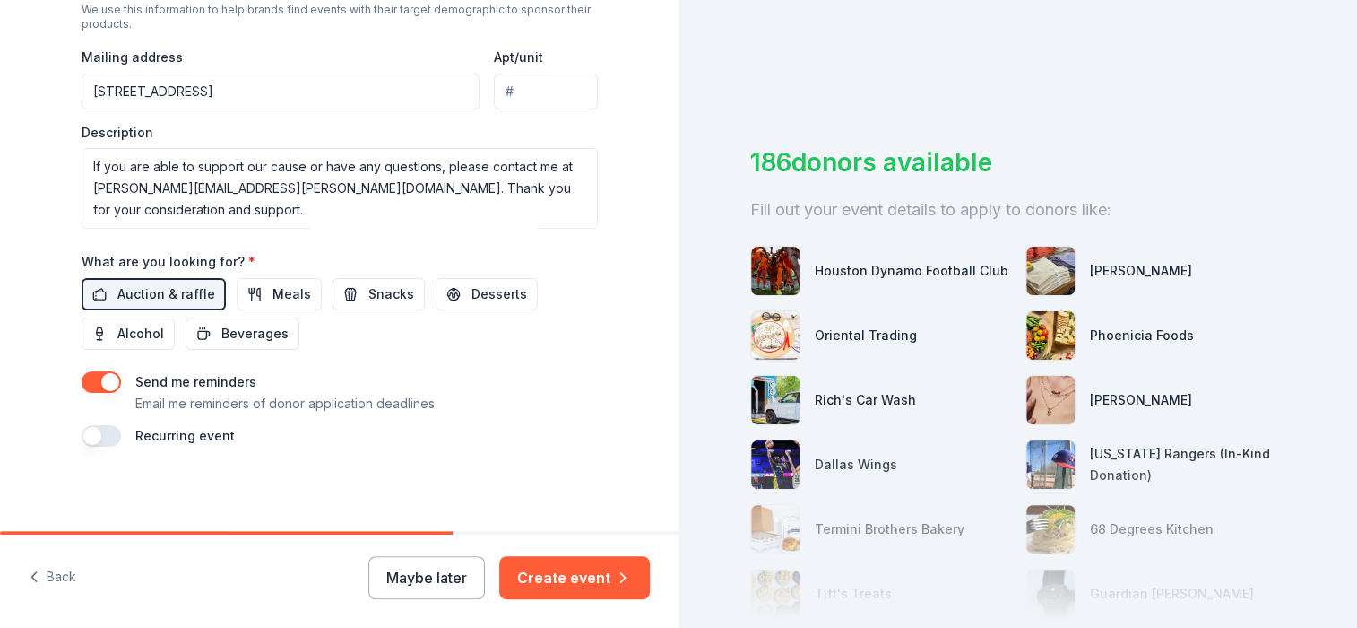
click at [86, 432] on button "button" at bounding box center [101, 436] width 39 height 22
click at [209, 498] on button "February 2027" at bounding box center [181, 490] width 92 height 36
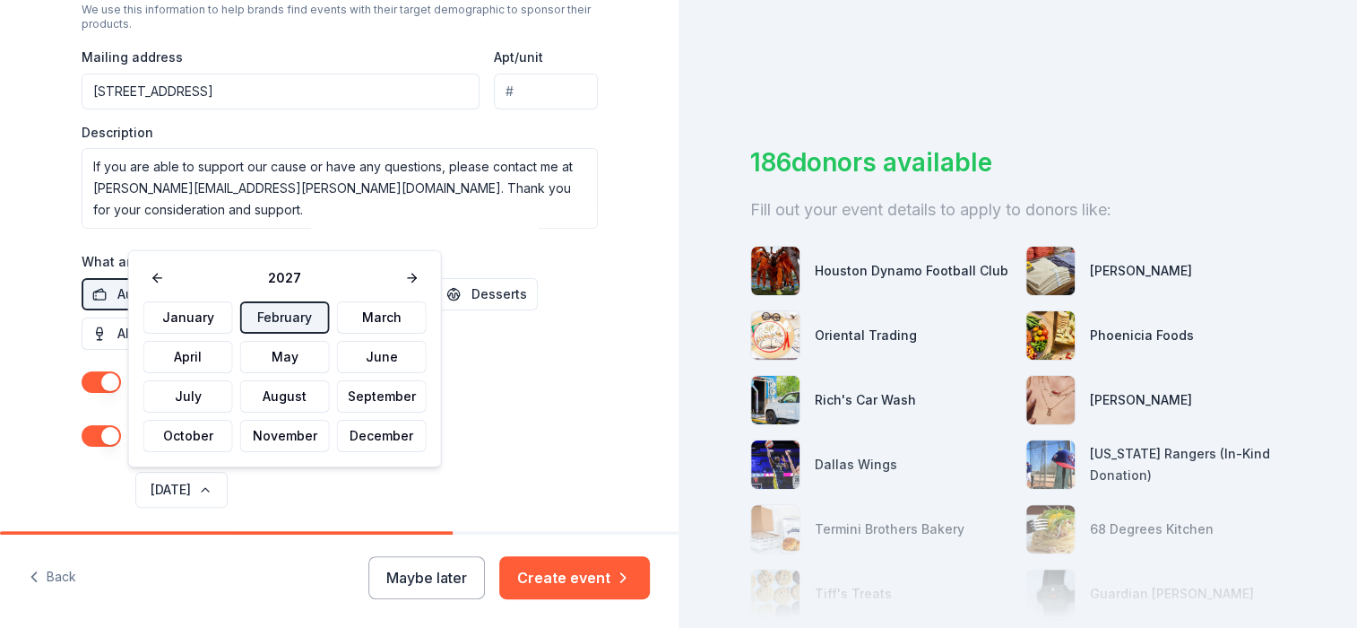
click at [279, 314] on button "February" at bounding box center [285, 317] width 90 height 32
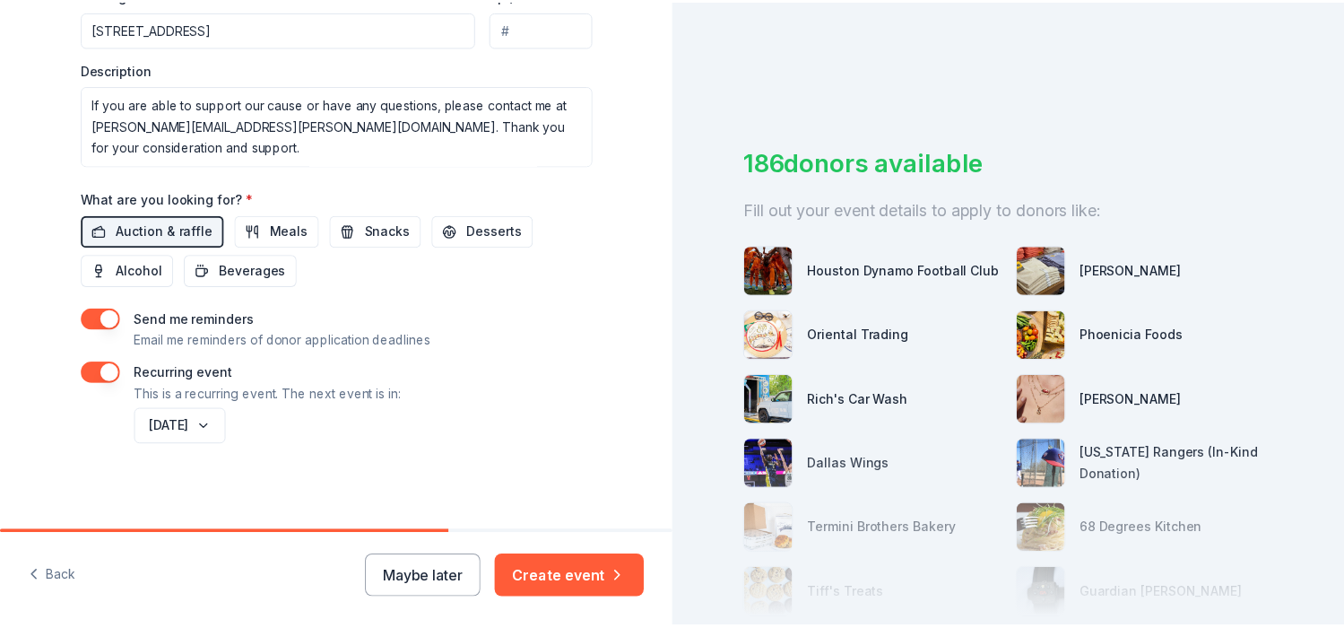
scroll to position [727, 0]
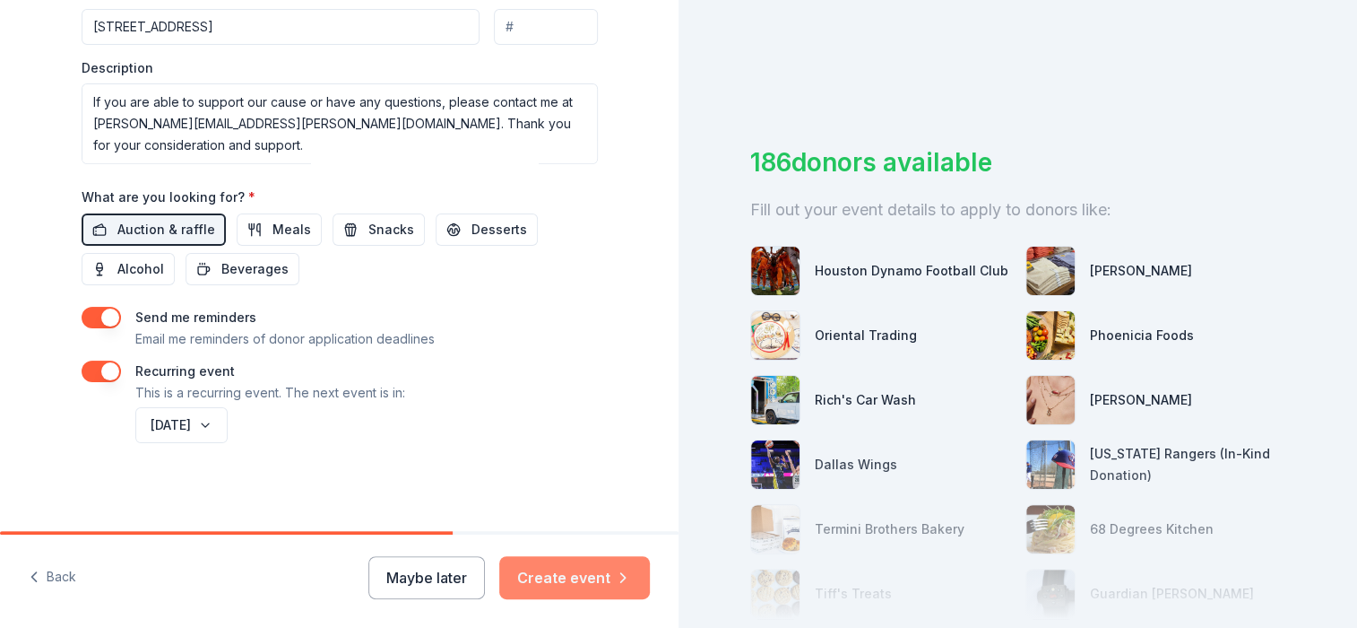
click at [559, 583] on button "Create event" at bounding box center [574, 577] width 151 height 43
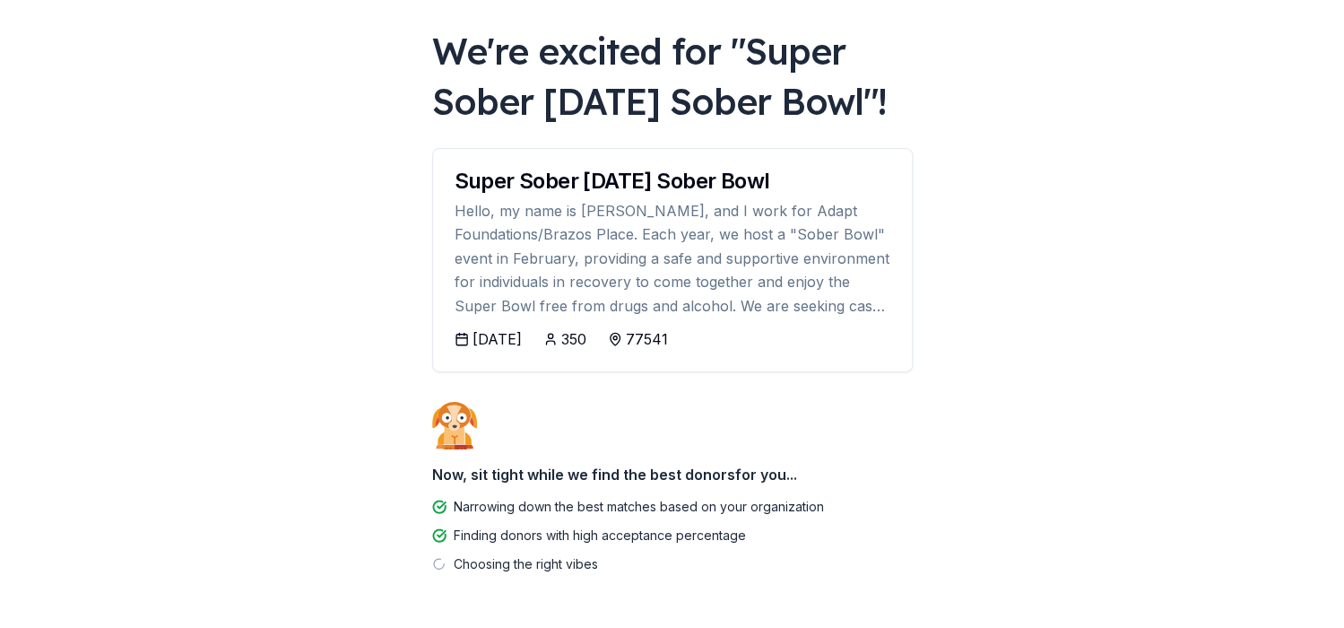
scroll to position [89, 0]
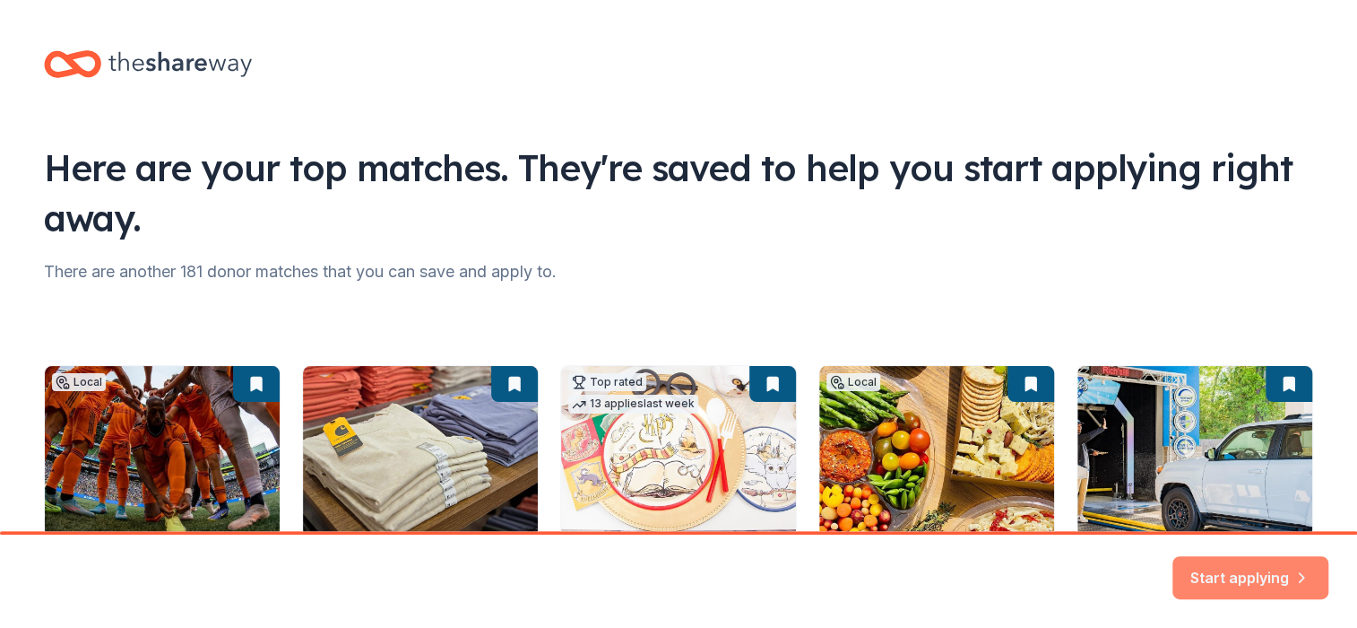
click at [1221, 575] on button "Start applying" at bounding box center [1251, 569] width 156 height 43
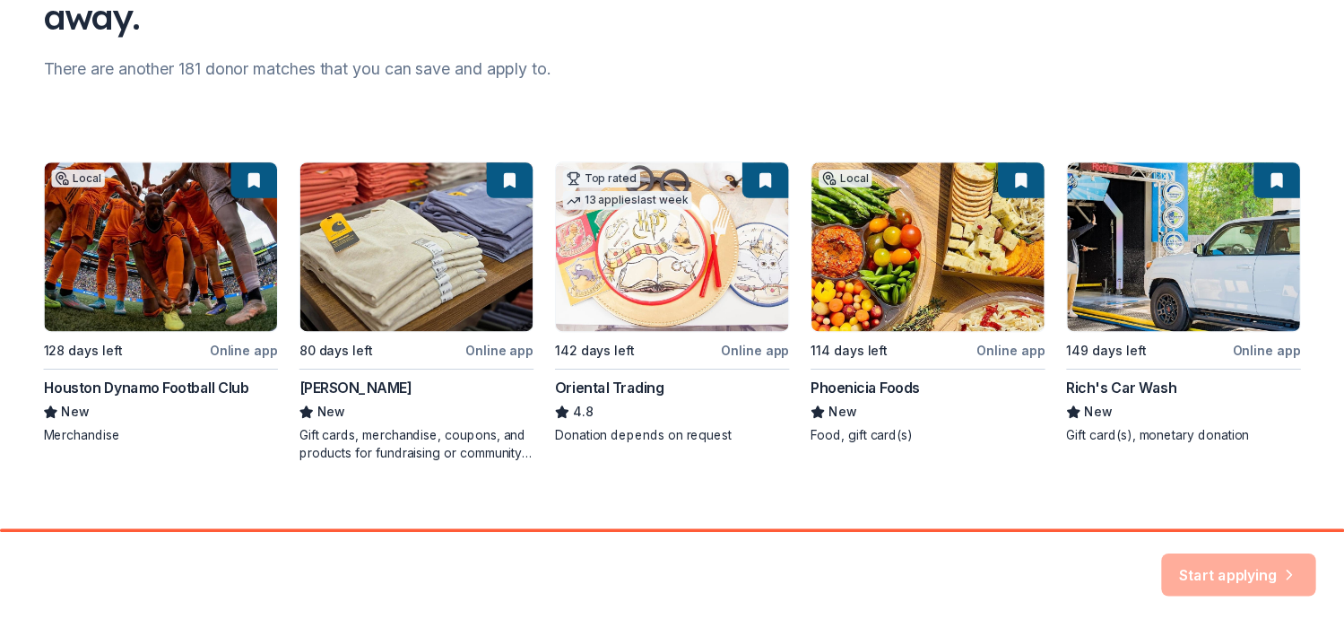
scroll to position [221, 0]
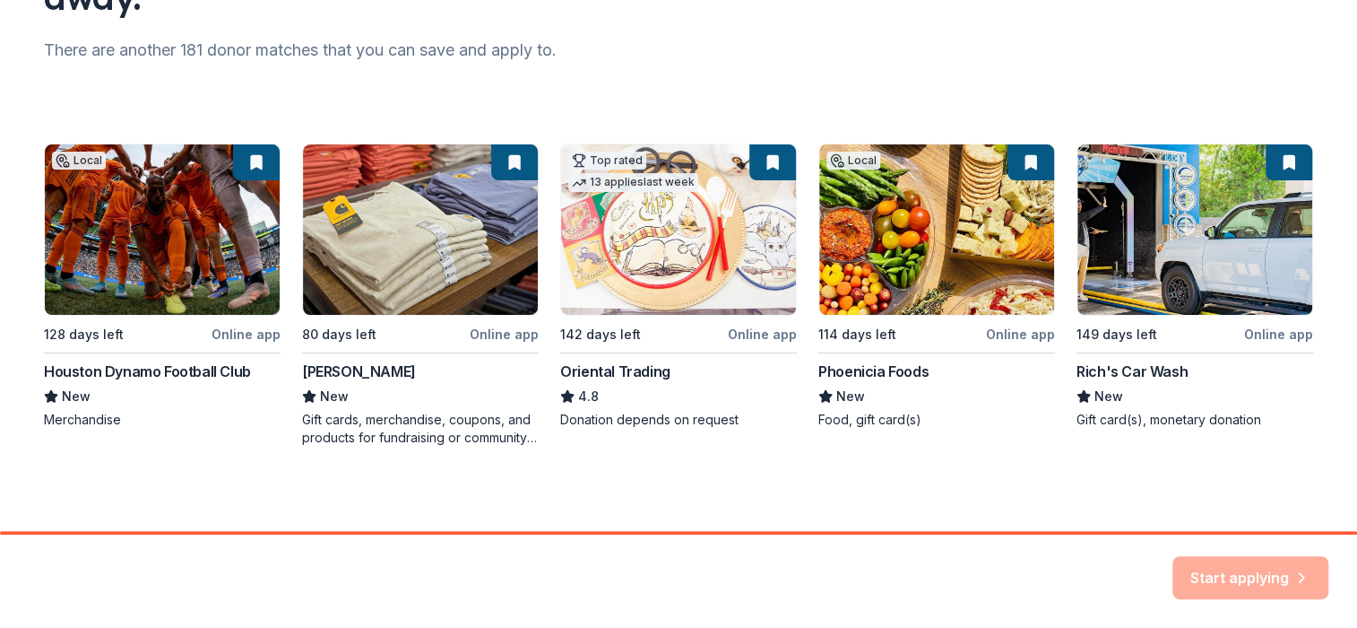
click at [1216, 560] on div "Start applying" at bounding box center [1251, 577] width 156 height 43
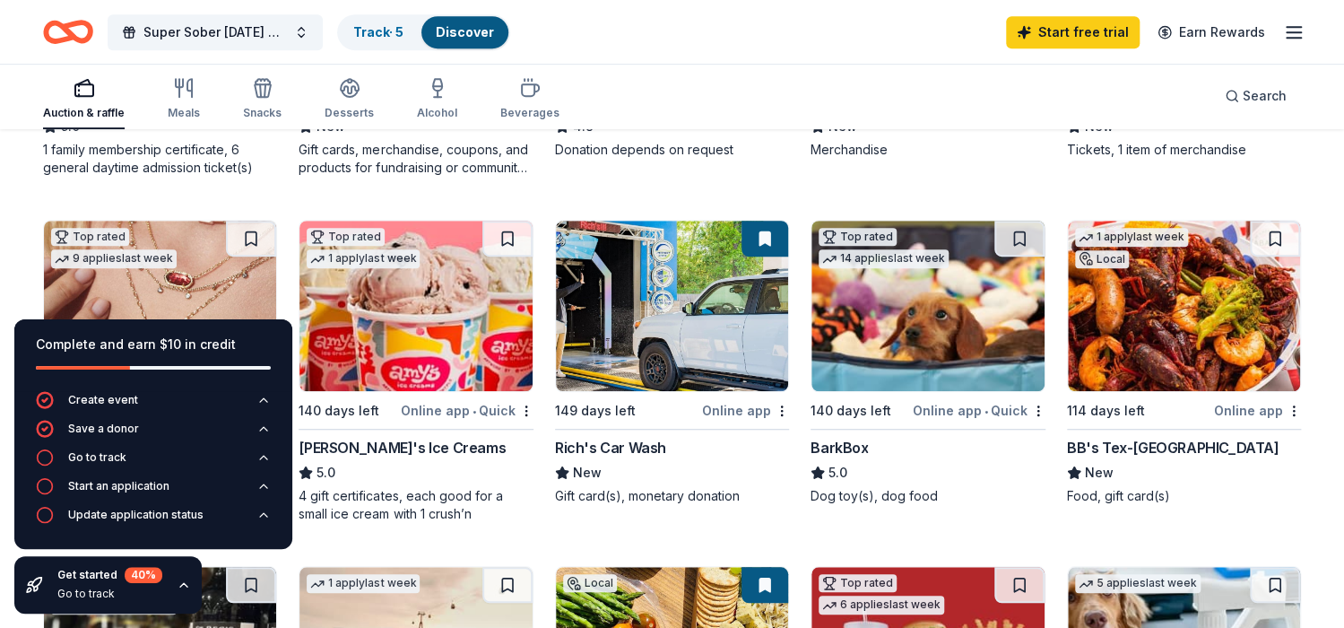
scroll to position [447, 0]
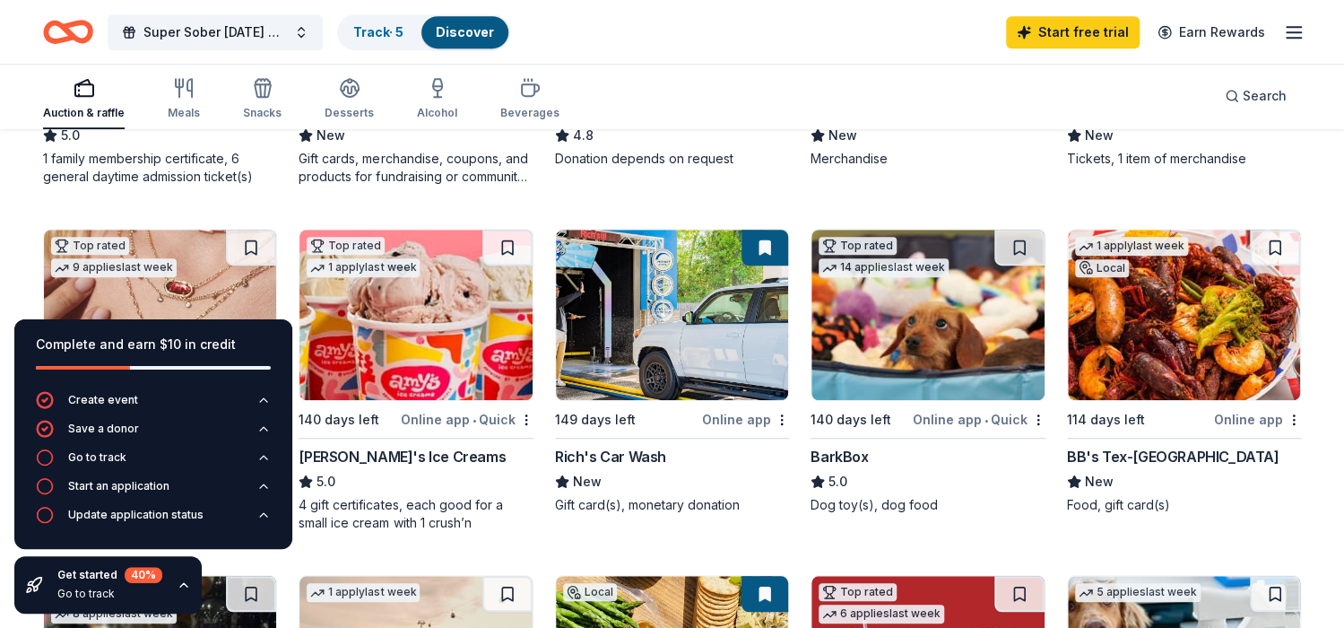
click at [648, 306] on img at bounding box center [672, 314] width 232 height 170
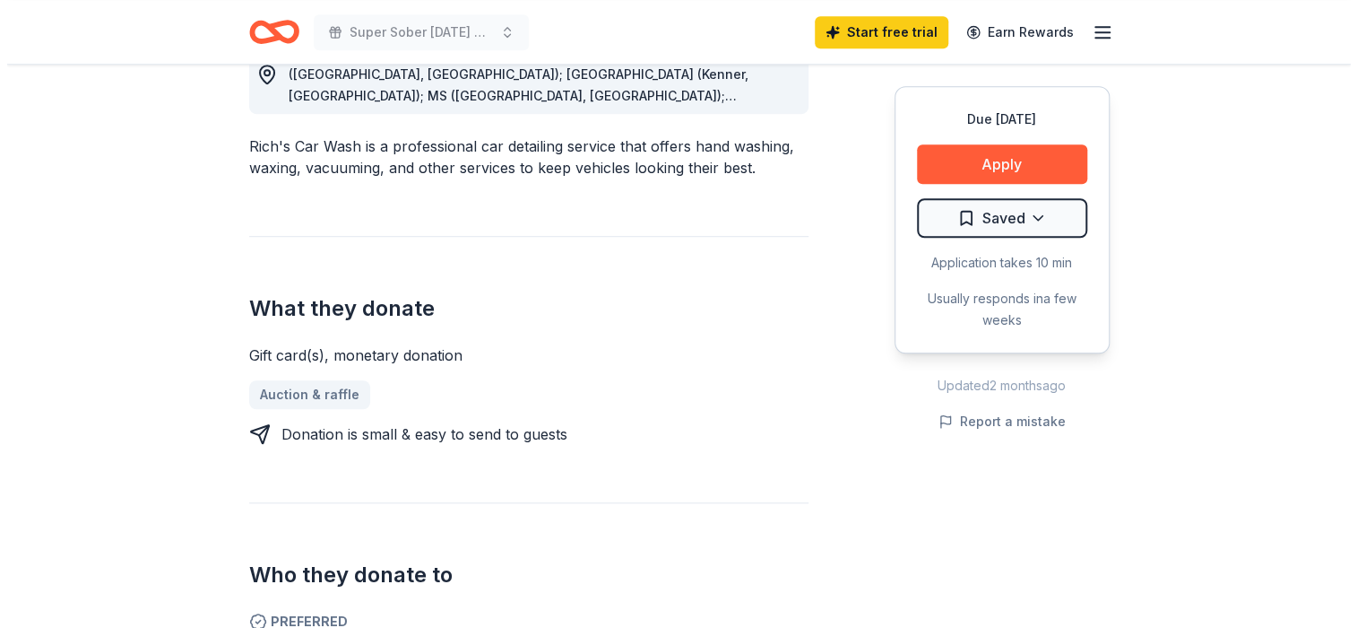
scroll to position [628, 0]
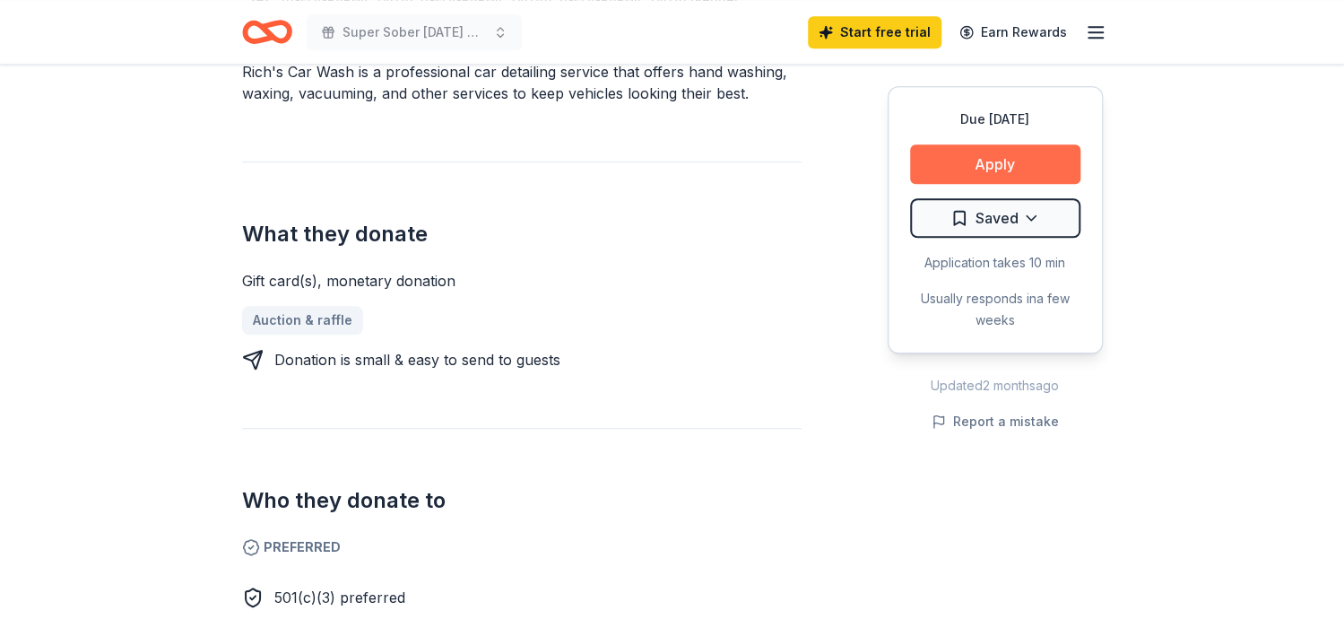
click at [978, 173] on button "Apply" at bounding box center [995, 163] width 170 height 39
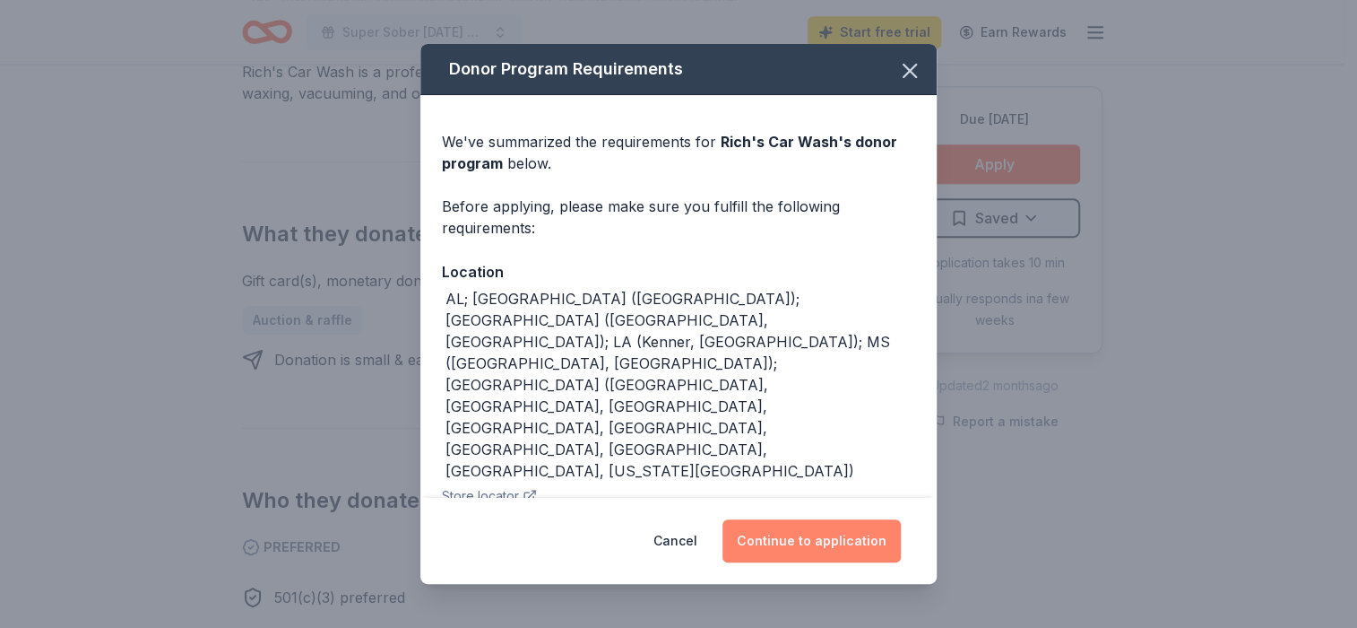
click at [818, 540] on button "Continue to application" at bounding box center [812, 540] width 178 height 43
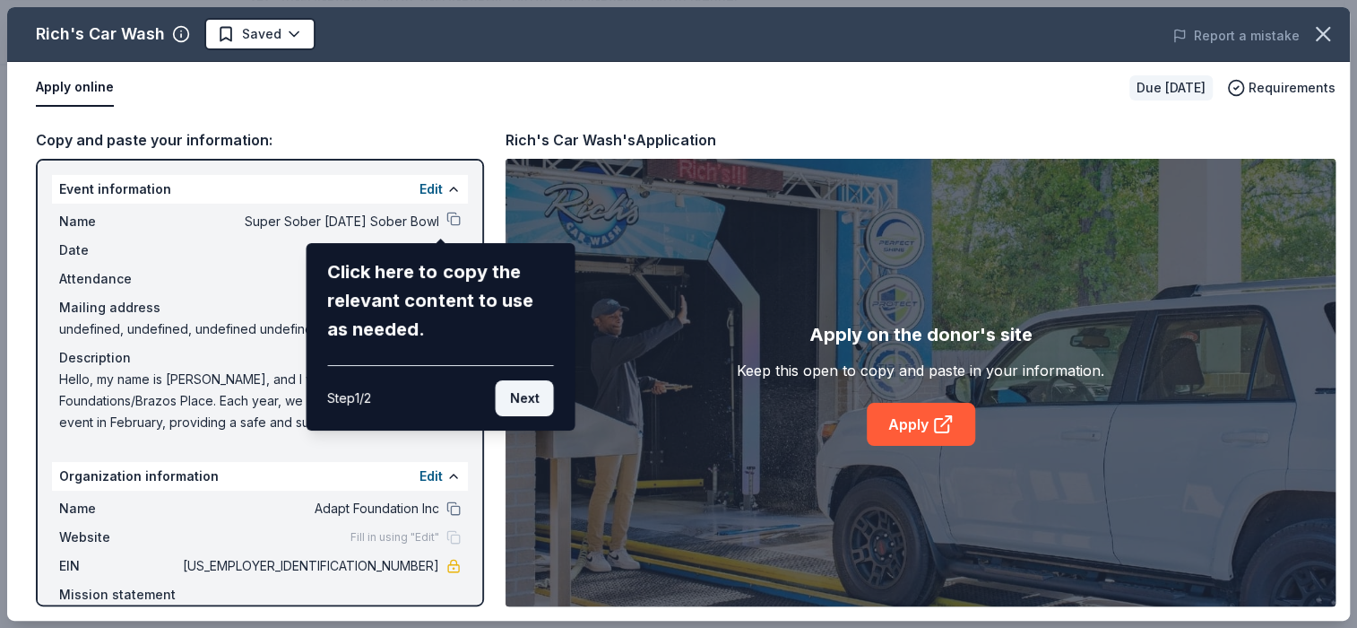
click at [516, 405] on button "Next" at bounding box center [524, 398] width 58 height 36
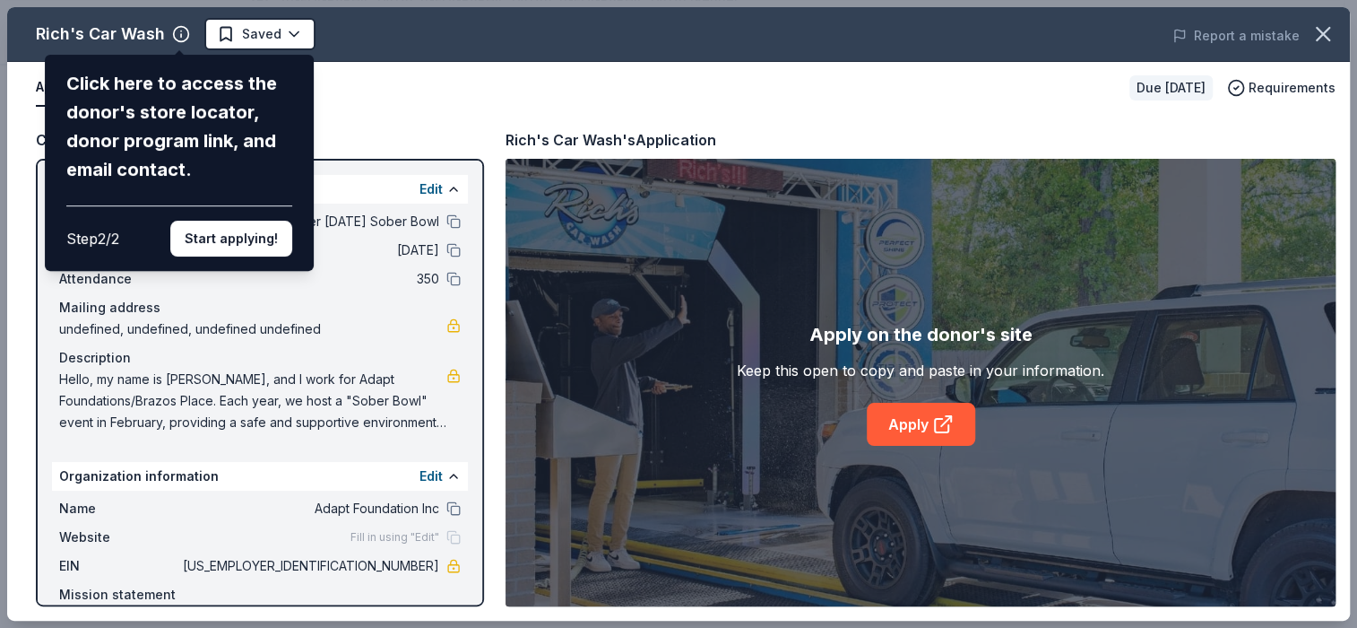
click at [213, 234] on button "Start applying!" at bounding box center [231, 239] width 122 height 36
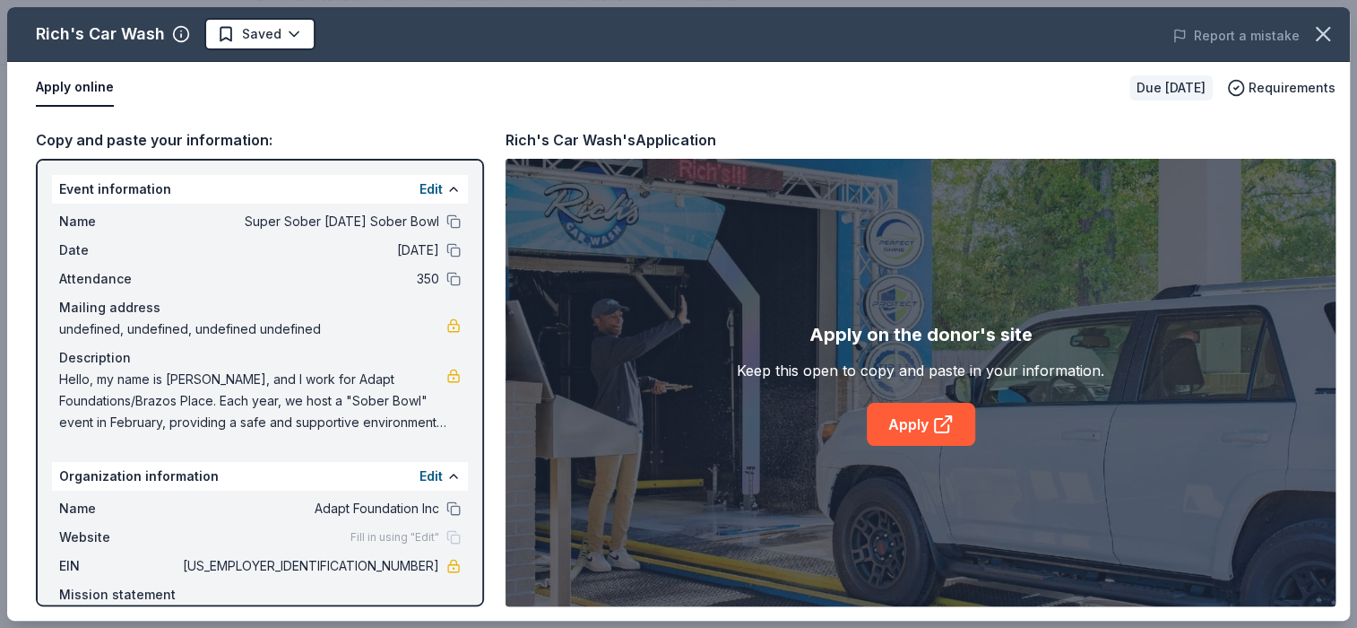
click at [936, 429] on div "Rich's Car Wash Saved Report a mistake Apply online Due in 149 days Requirement…" at bounding box center [678, 313] width 1343 height 613
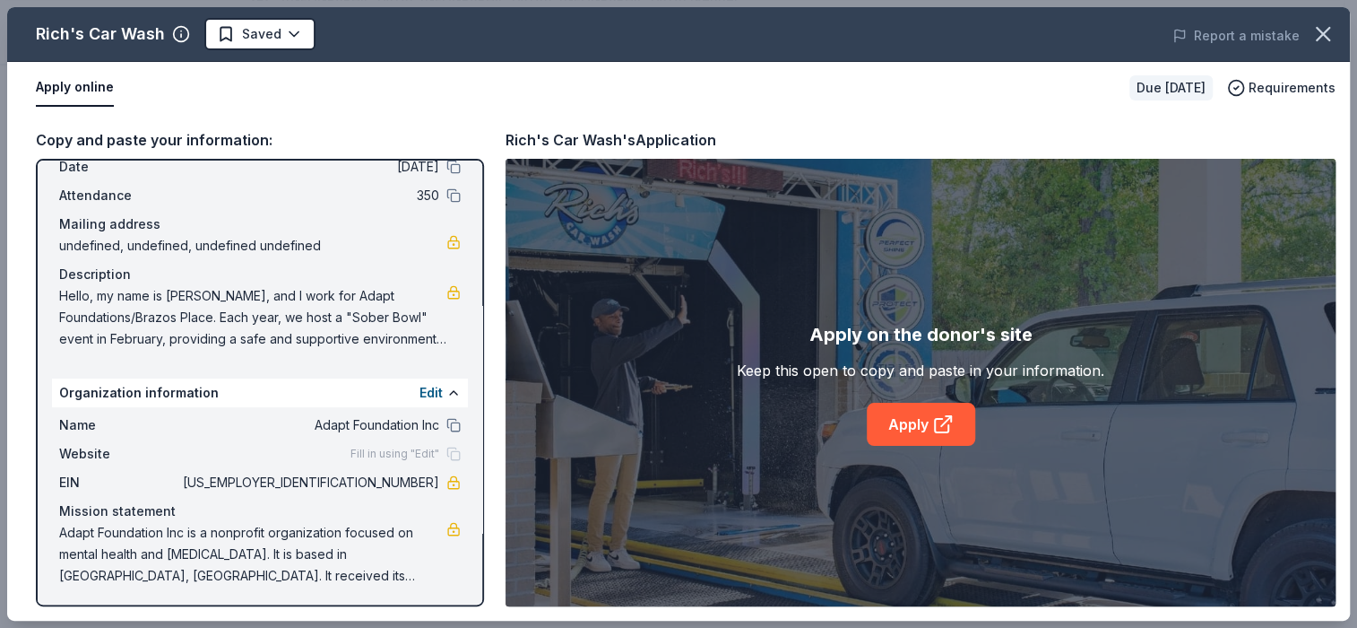
scroll to position [85, 0]
click at [916, 433] on link "Apply" at bounding box center [921, 424] width 108 height 43
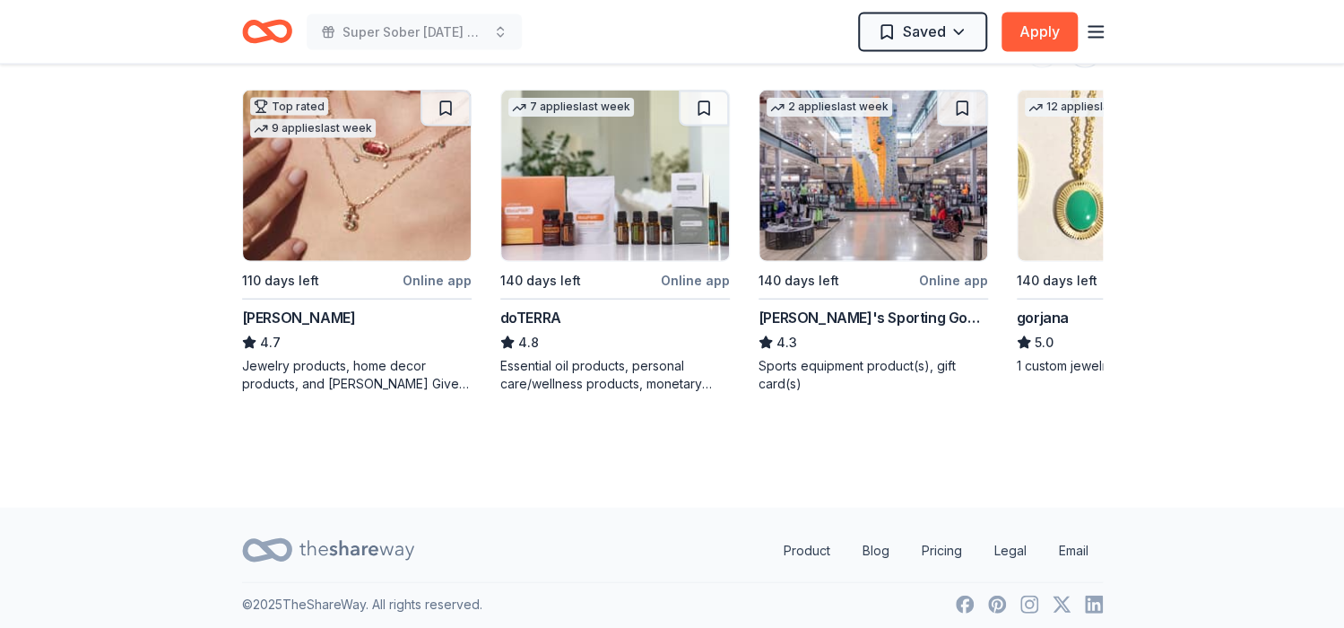
scroll to position [1960, 0]
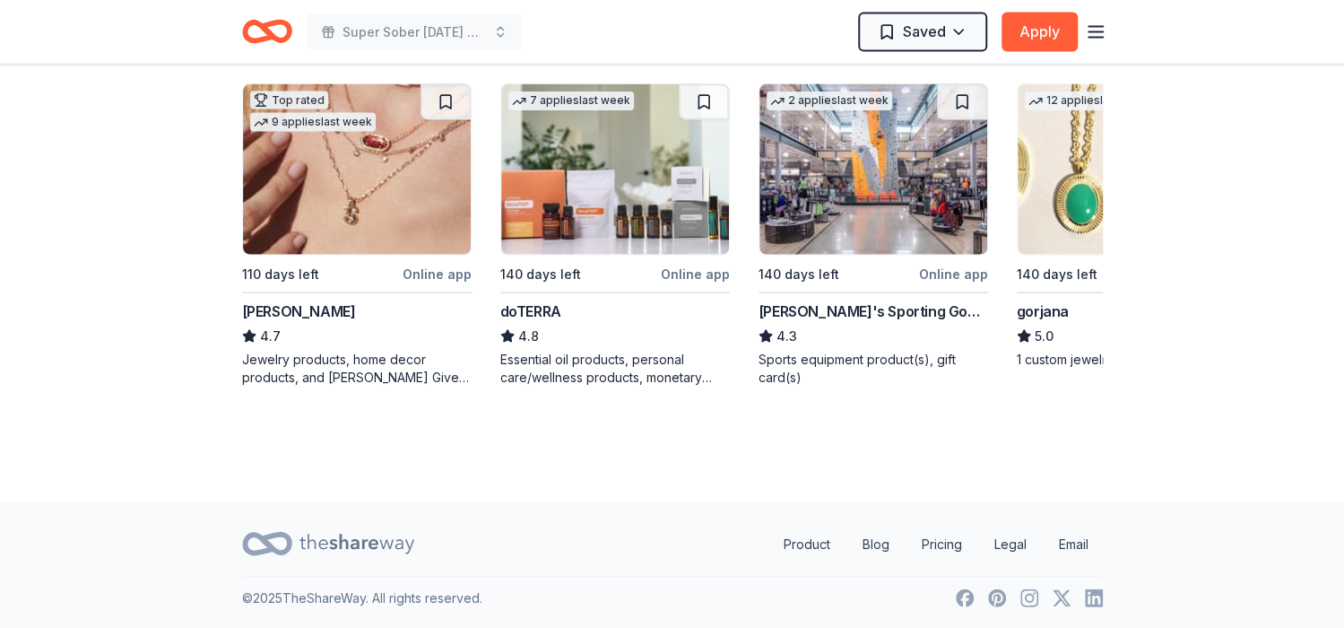
click at [850, 188] on img at bounding box center [873, 169] width 228 height 170
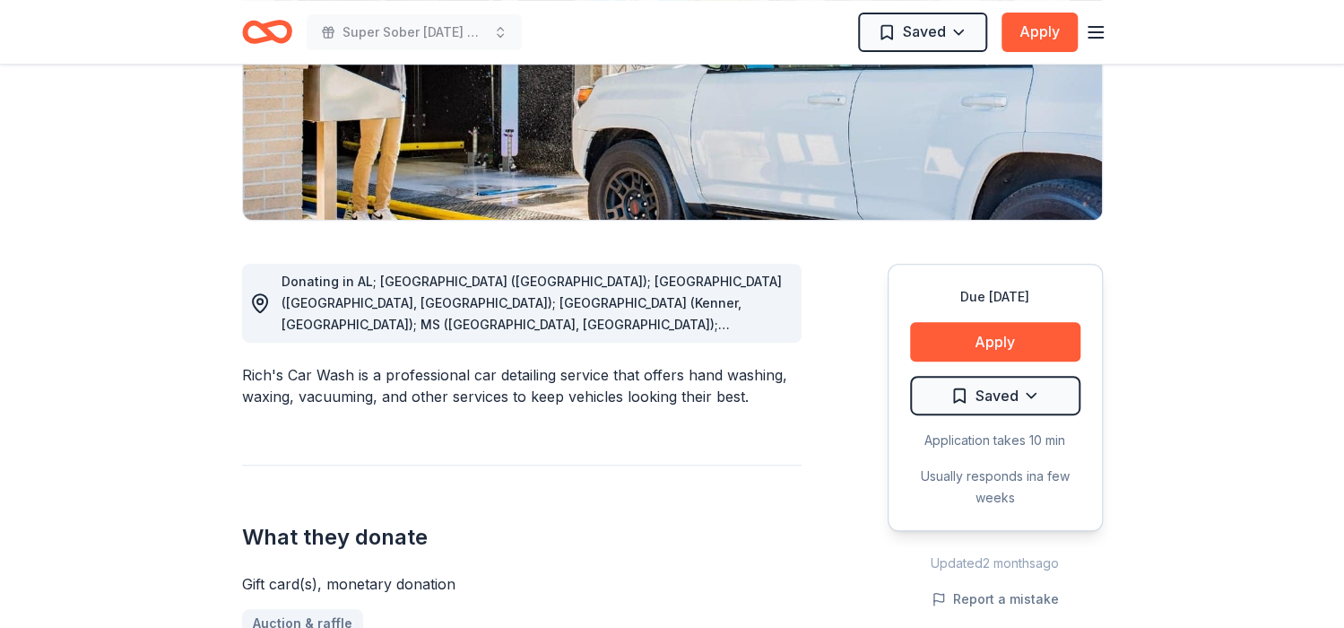
scroll to position [0, 0]
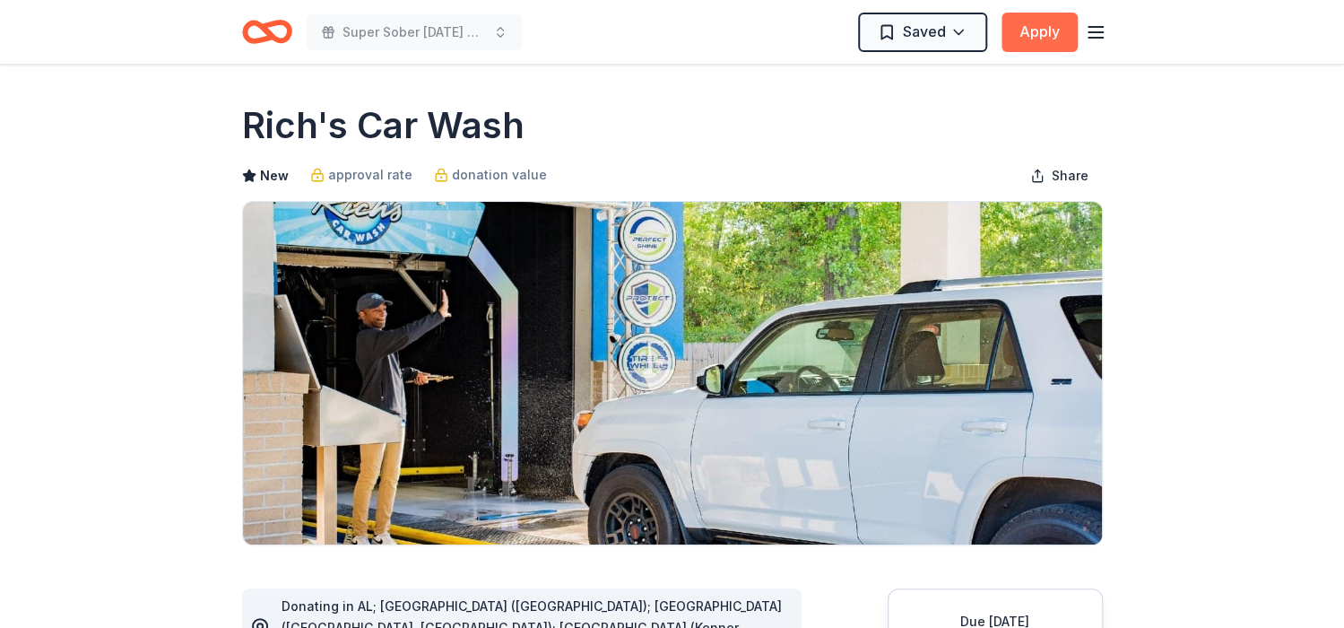
click at [1024, 32] on button "Apply" at bounding box center [1039, 32] width 76 height 39
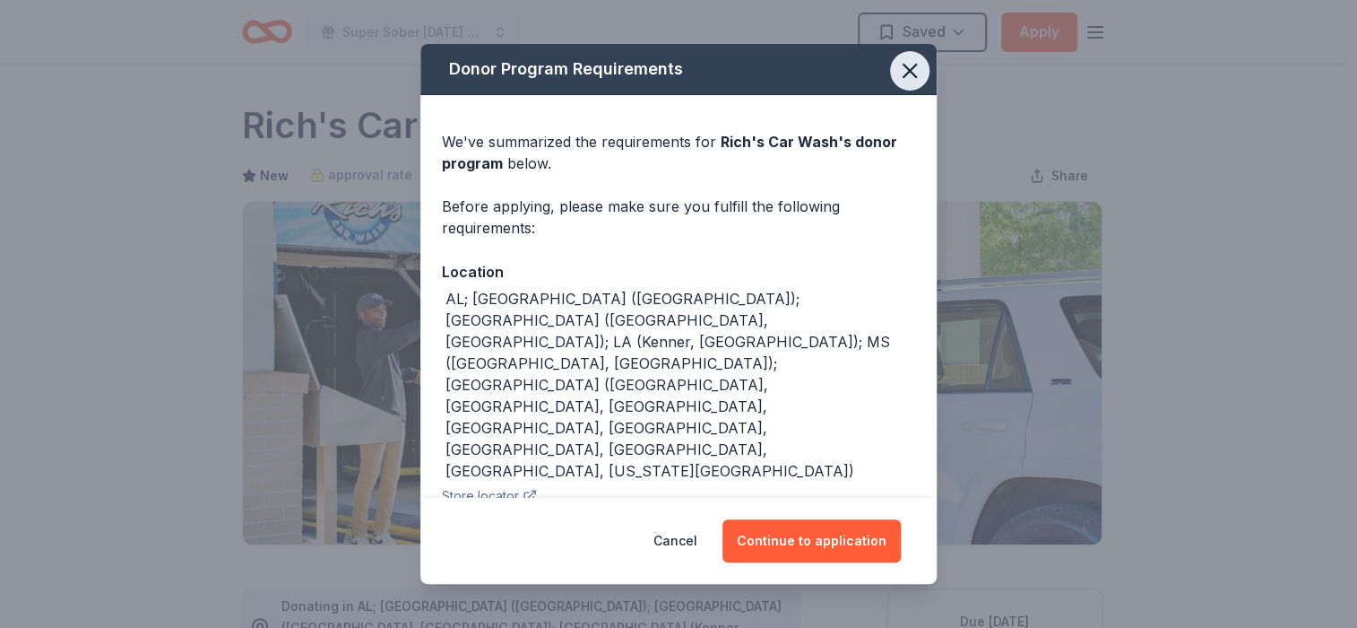
click at [897, 71] on icon "button" at bounding box center [909, 70] width 25 height 25
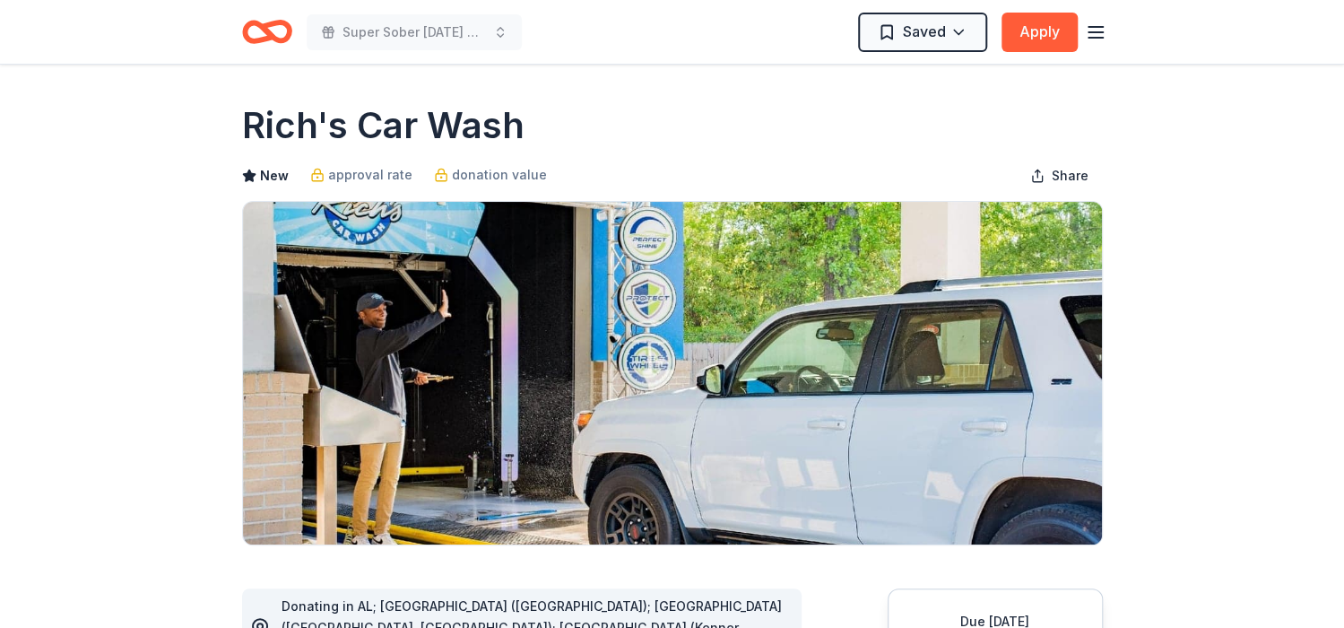
click at [1091, 35] on icon "button" at bounding box center [1096, 33] width 22 height 22
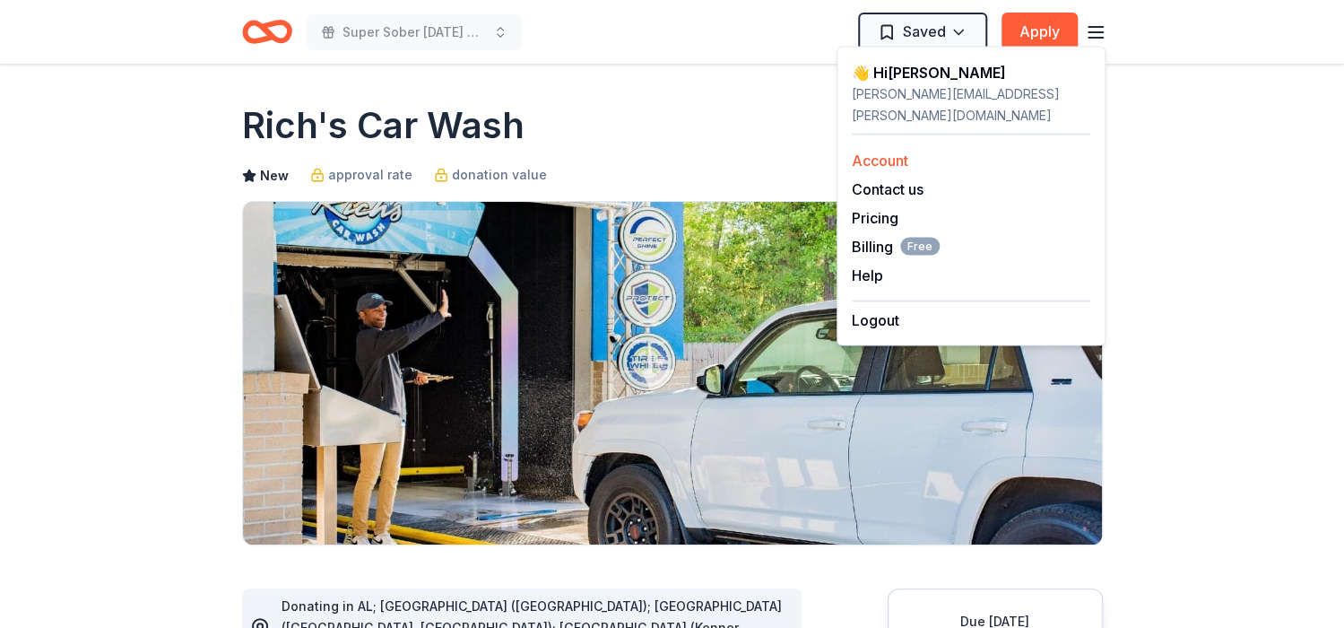
click at [935, 149] on div "Account" at bounding box center [971, 160] width 238 height 22
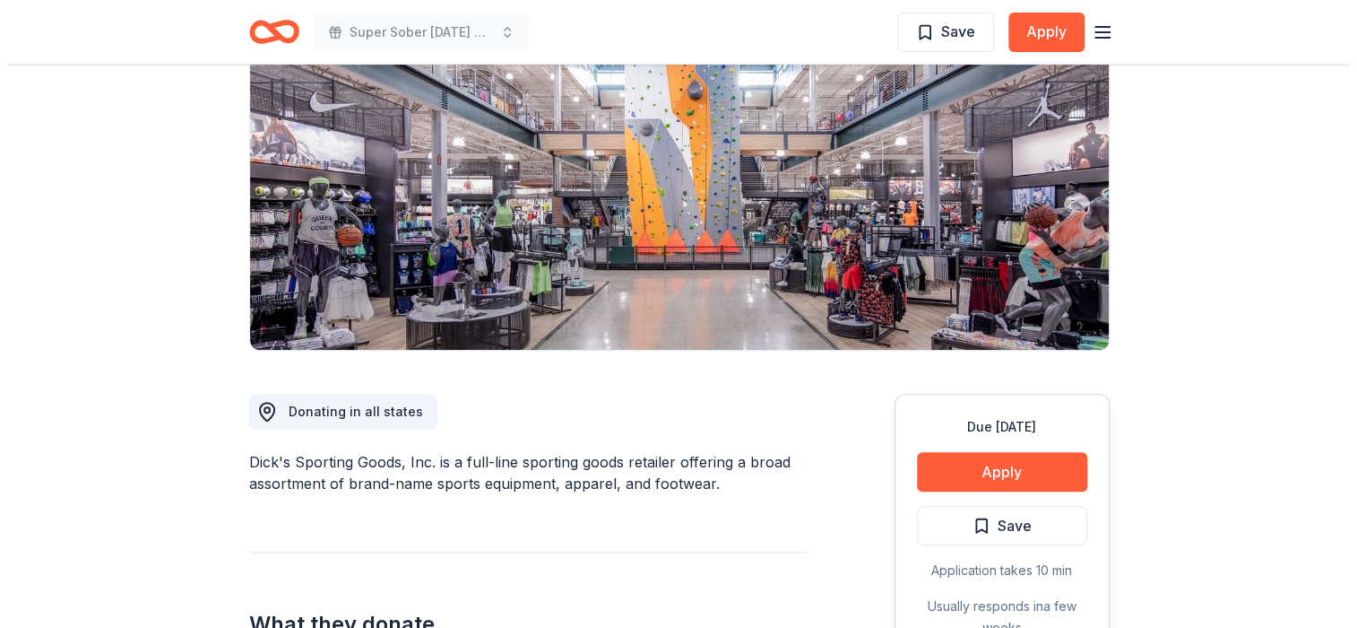
scroll to position [269, 0]
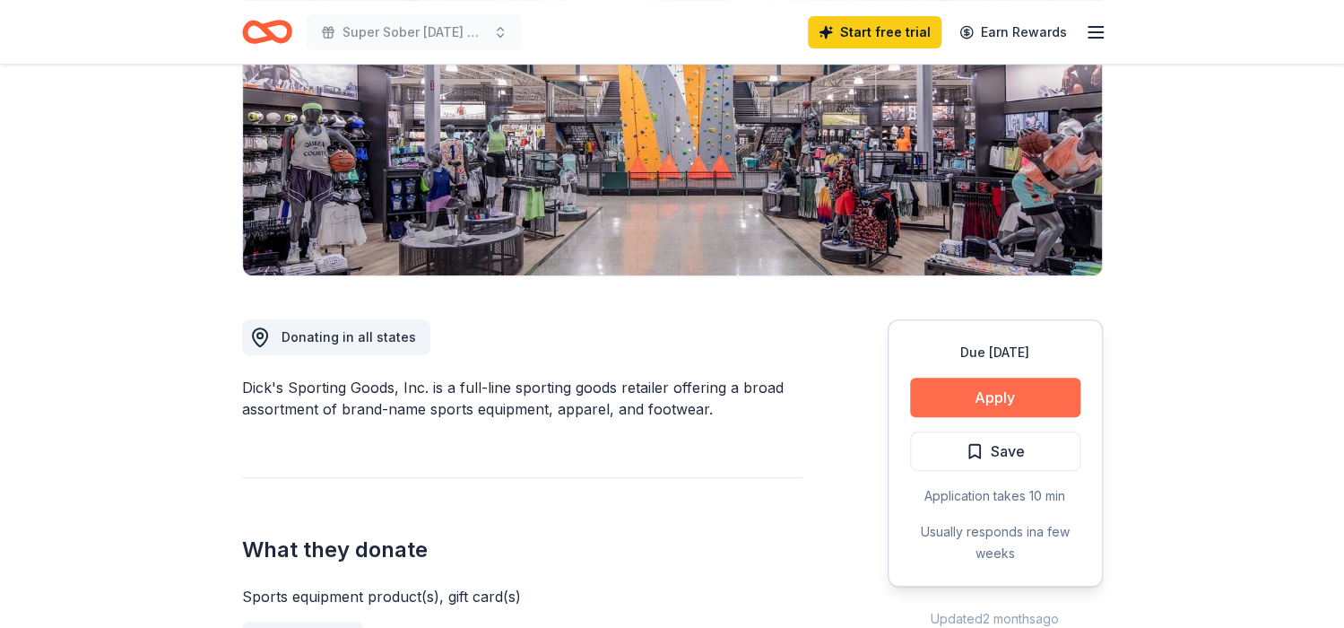
click at [978, 391] on button "Apply" at bounding box center [995, 396] width 170 height 39
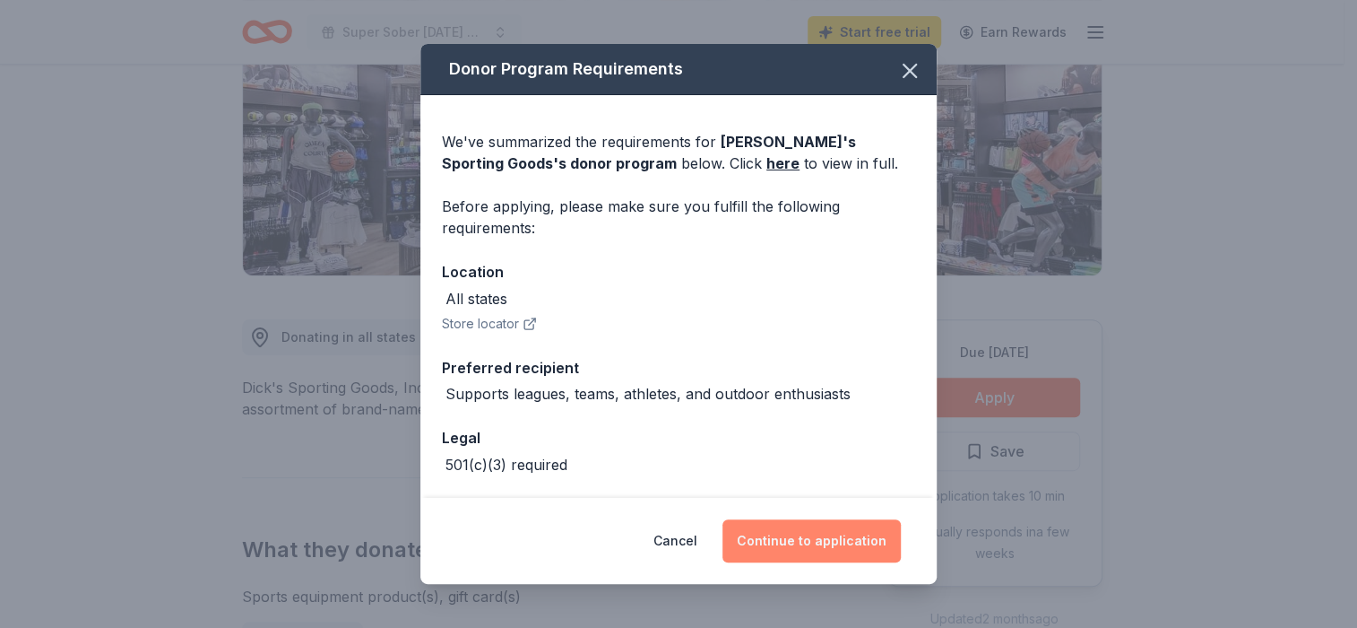
click at [833, 540] on button "Continue to application" at bounding box center [812, 540] width 178 height 43
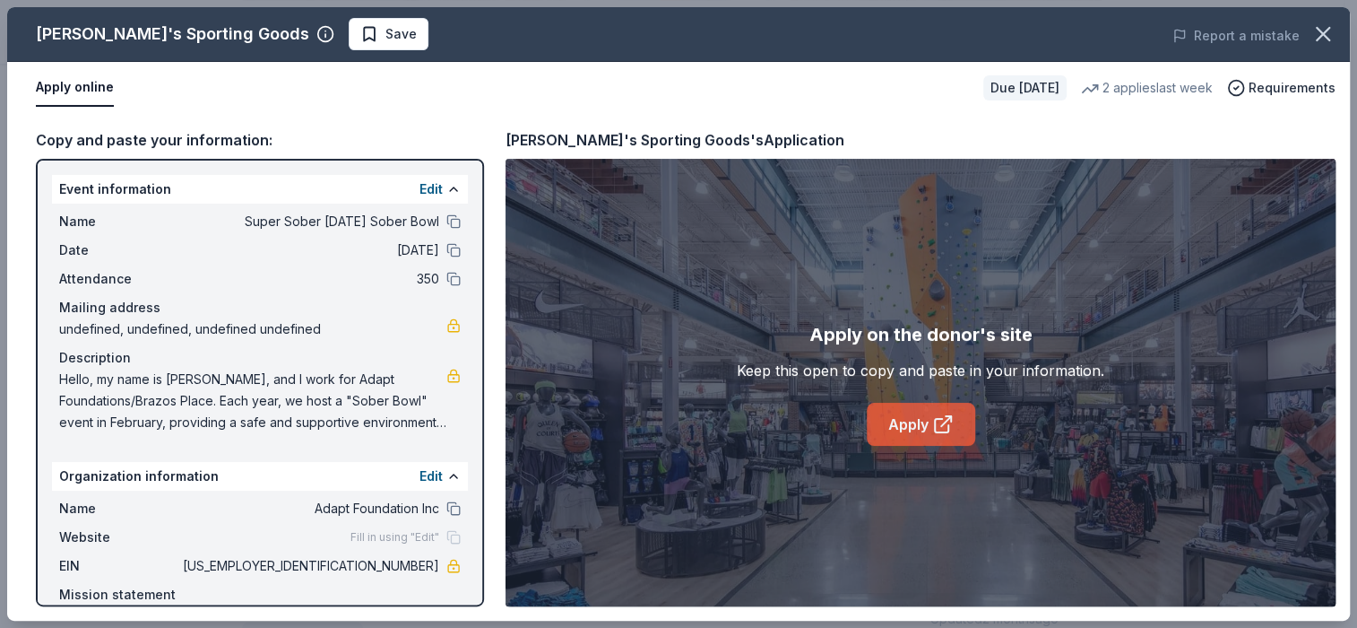
click at [924, 422] on link "Apply" at bounding box center [921, 424] width 108 height 43
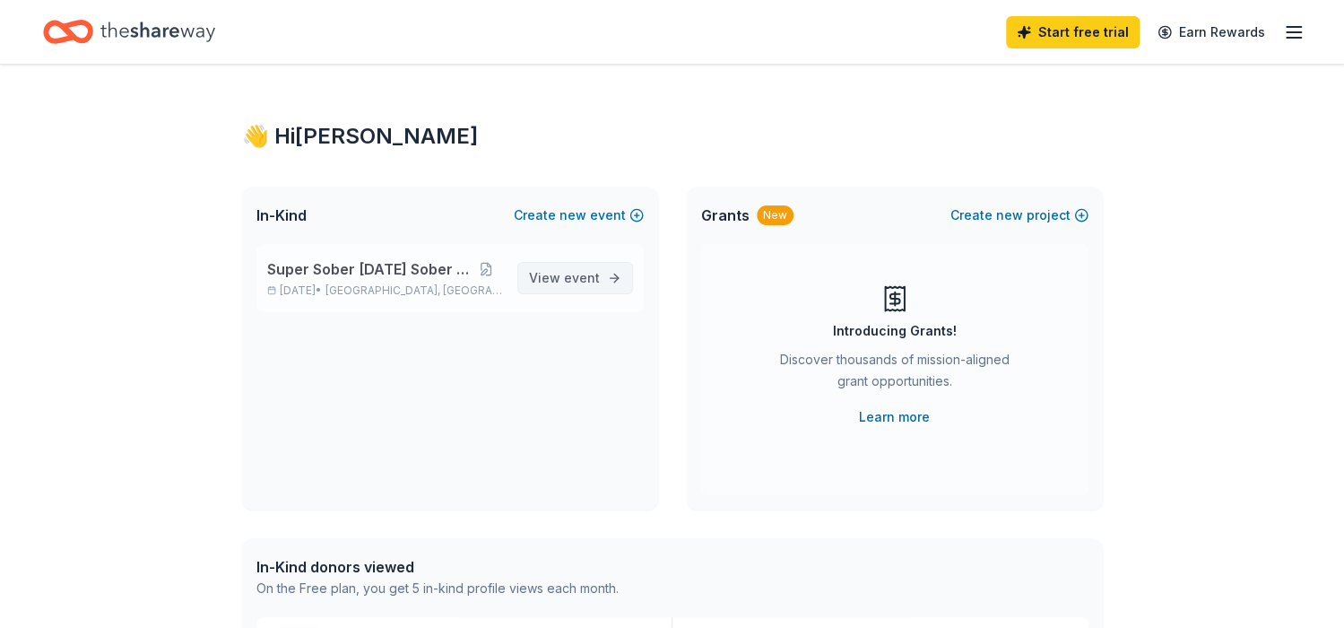
click at [576, 270] on span "event" at bounding box center [582, 277] width 36 height 15
